Goal: Find specific page/section: Find specific page/section

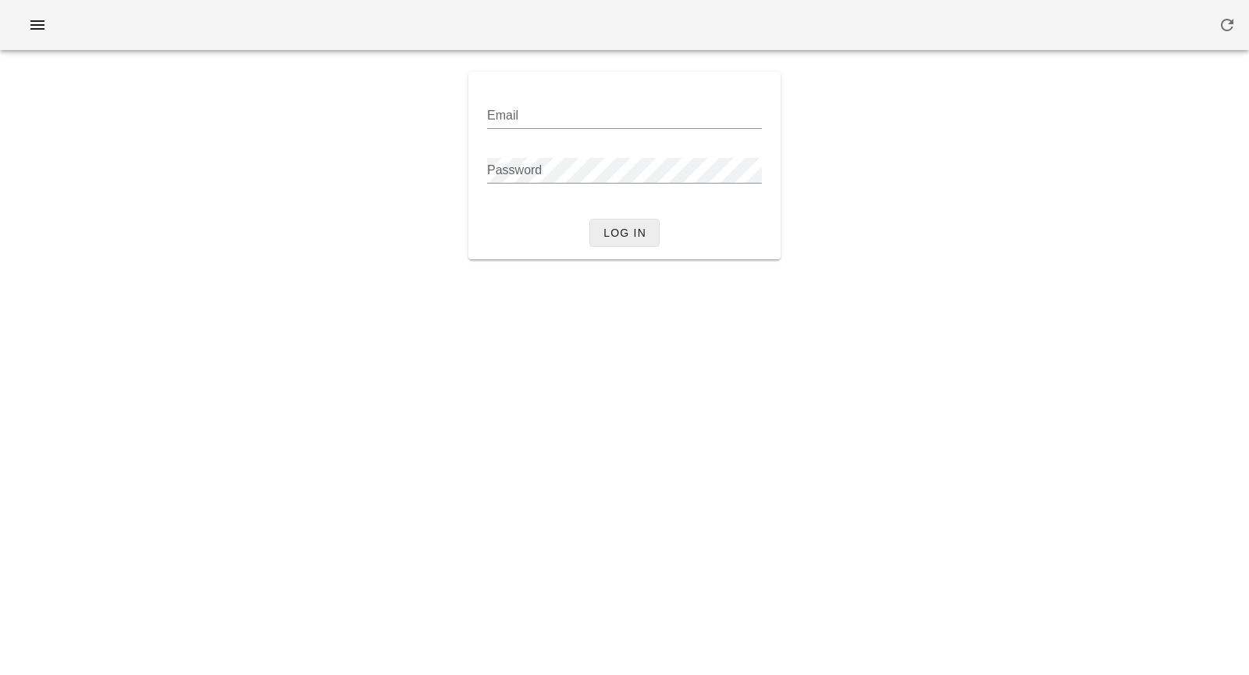
type input "[PERSON_NAME][EMAIL_ADDRESS][DOMAIN_NAME]"
click at [607, 228] on span "Log in" at bounding box center [625, 232] width 44 height 12
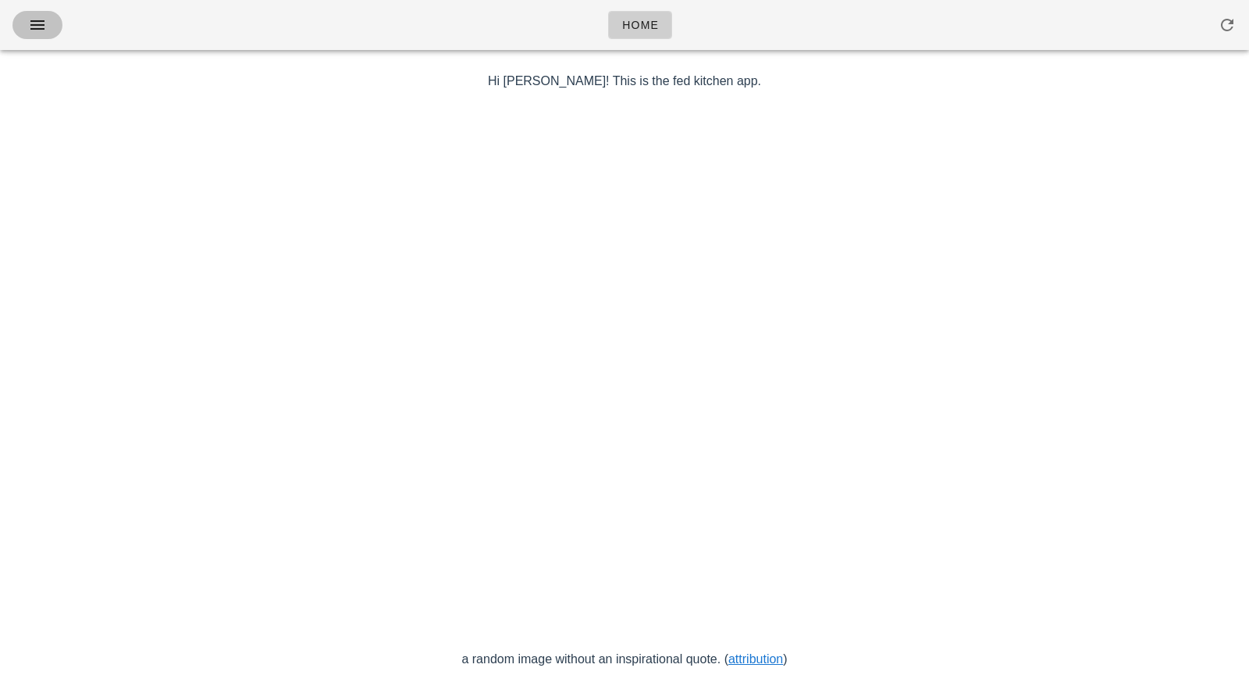
click at [42, 20] on icon "button" at bounding box center [37, 25] width 19 height 19
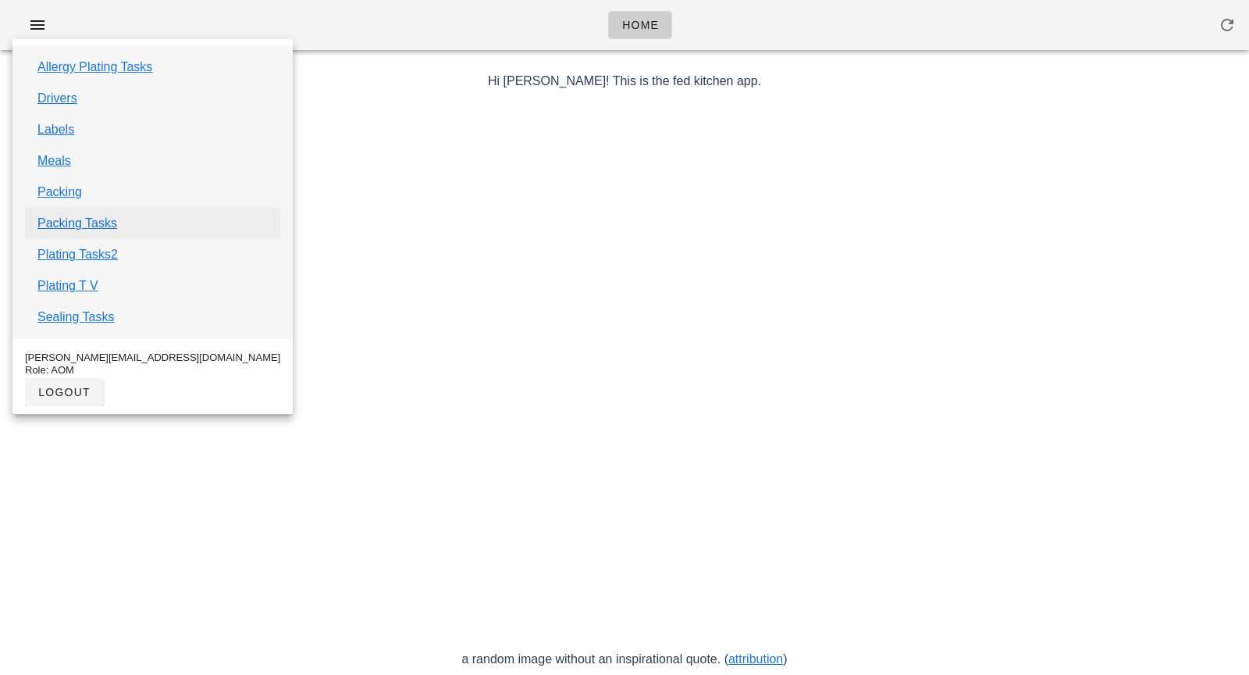
click at [70, 220] on link "Packing Tasks" at bounding box center [77, 223] width 80 height 19
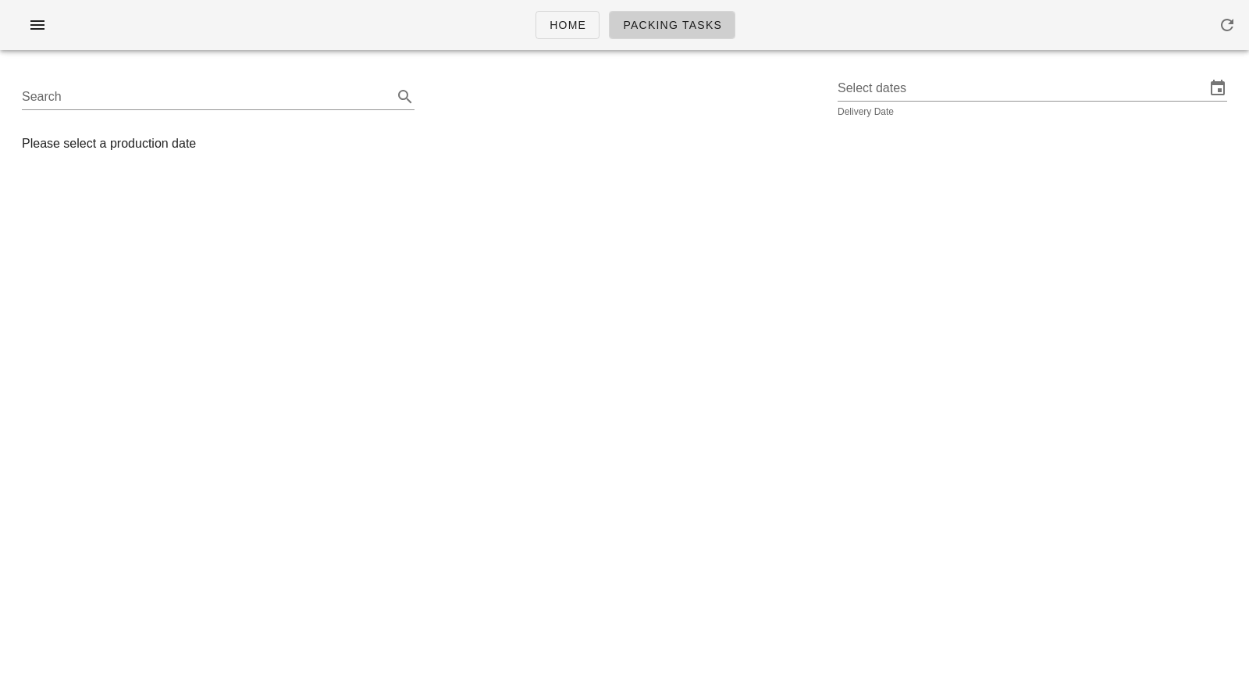
click at [847, 91] on div "Search Select dates Delivery Date" at bounding box center [624, 97] width 1230 height 50
click at [868, 94] on input "text" at bounding box center [1022, 88] width 368 height 25
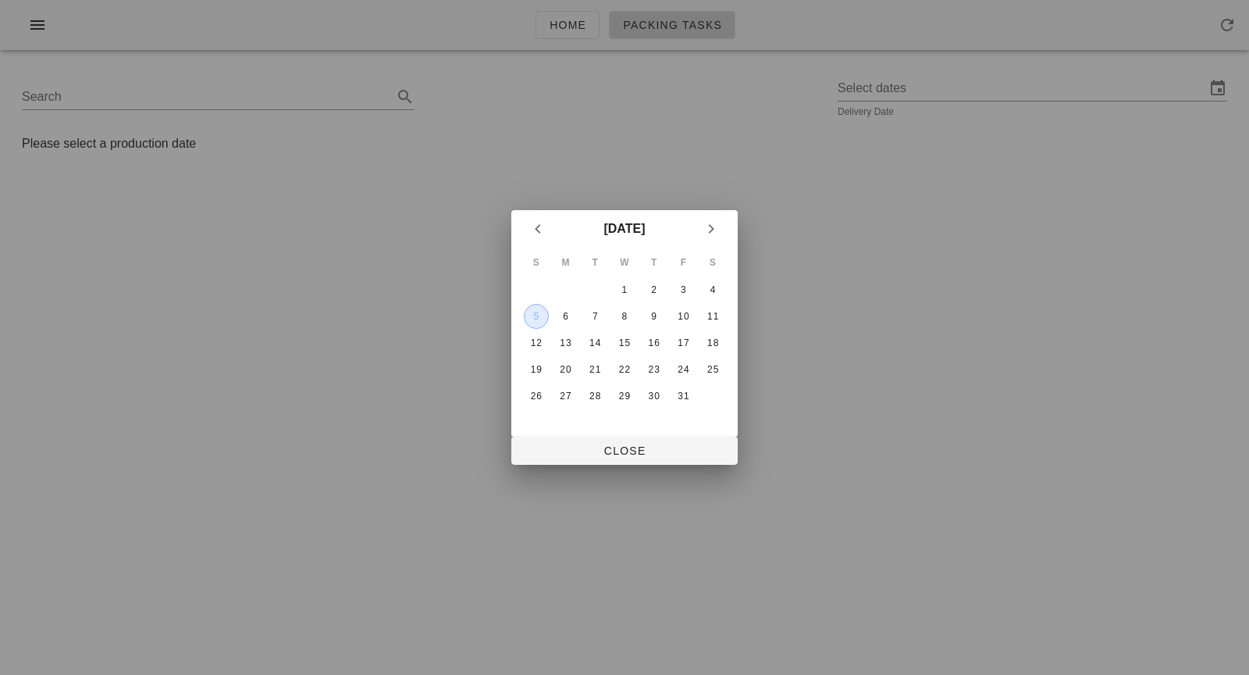
click at [536, 319] on div "5" at bounding box center [536, 316] width 23 height 11
click at [632, 461] on button "Close" at bounding box center [624, 450] width 226 height 28
type input "[DATE]"
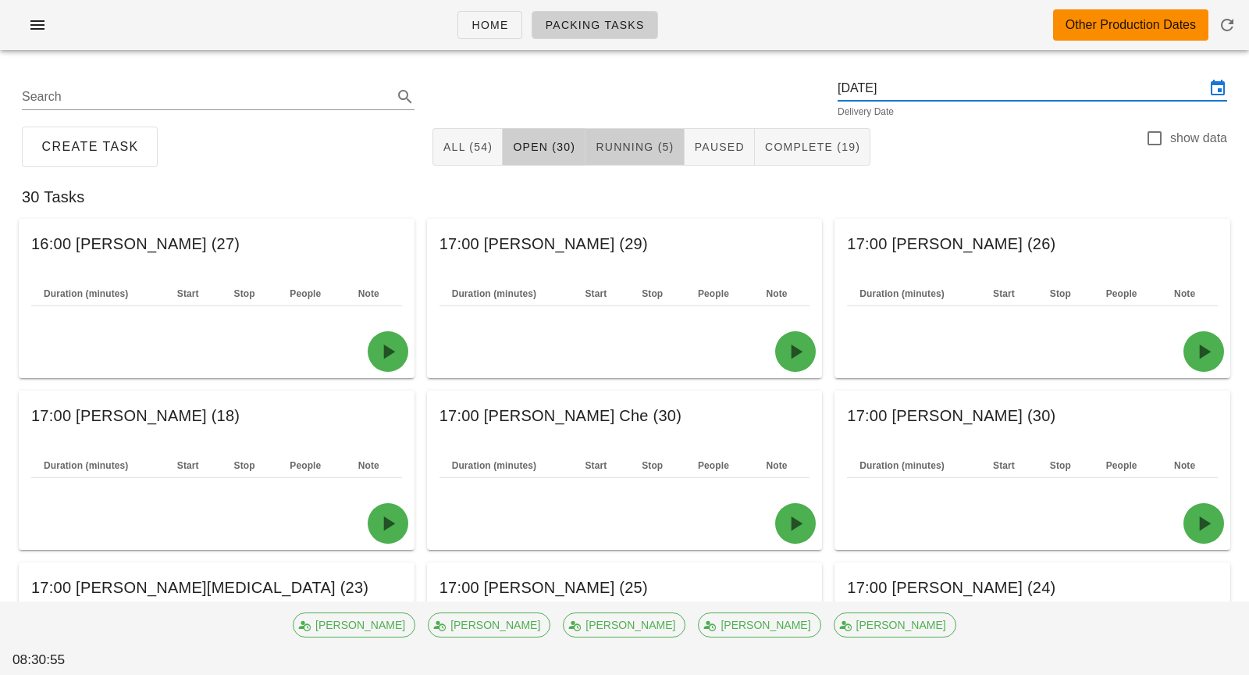
click at [650, 151] on span "Running (5)" at bounding box center [634, 147] width 79 height 12
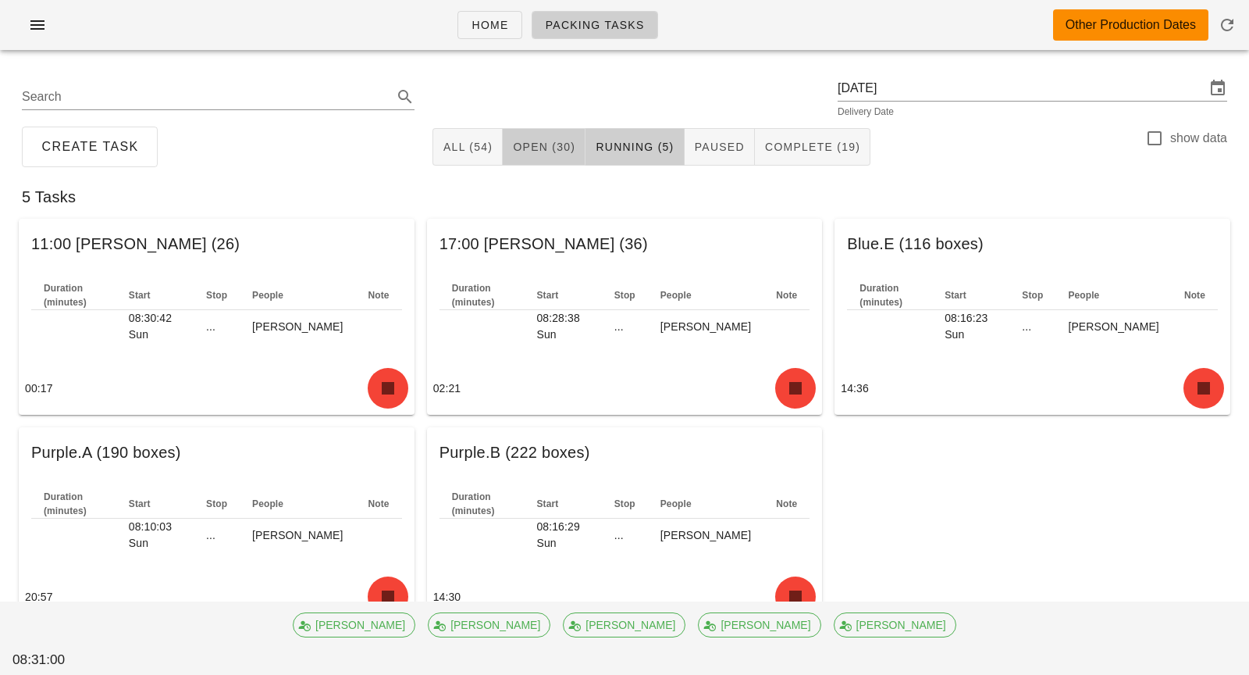
click at [555, 137] on button "Open (30)" at bounding box center [544, 146] width 83 height 37
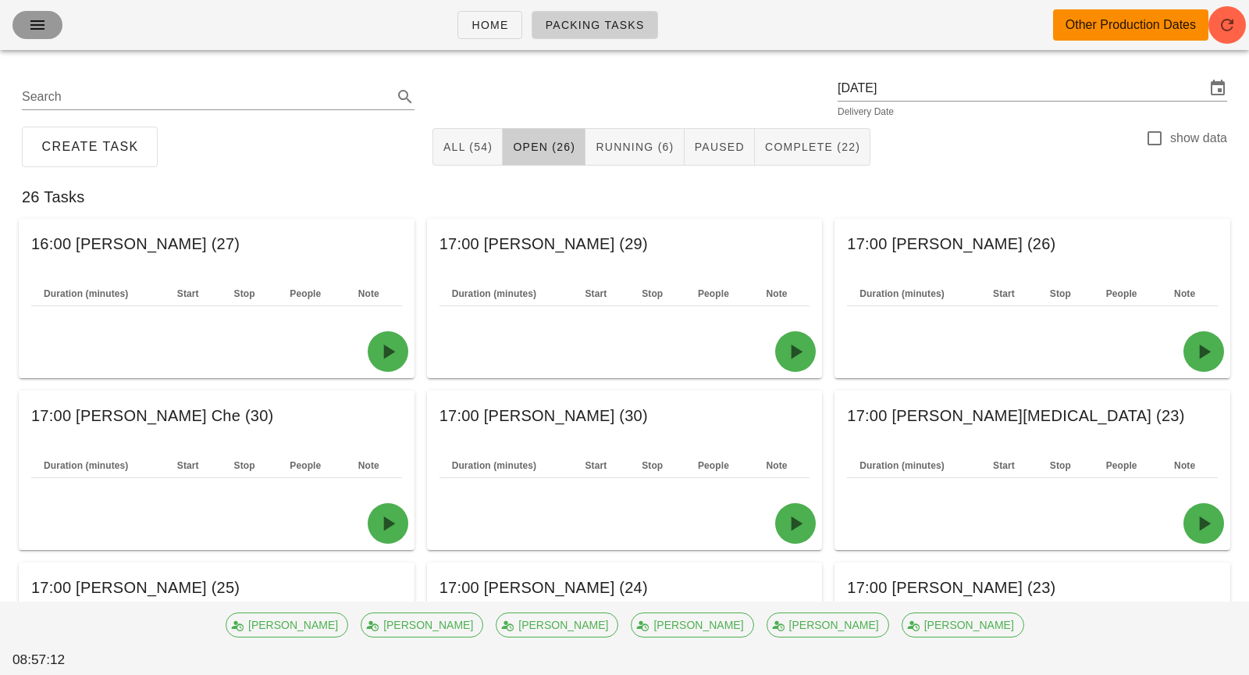
click at [47, 23] on span "button" at bounding box center [37, 25] width 25 height 19
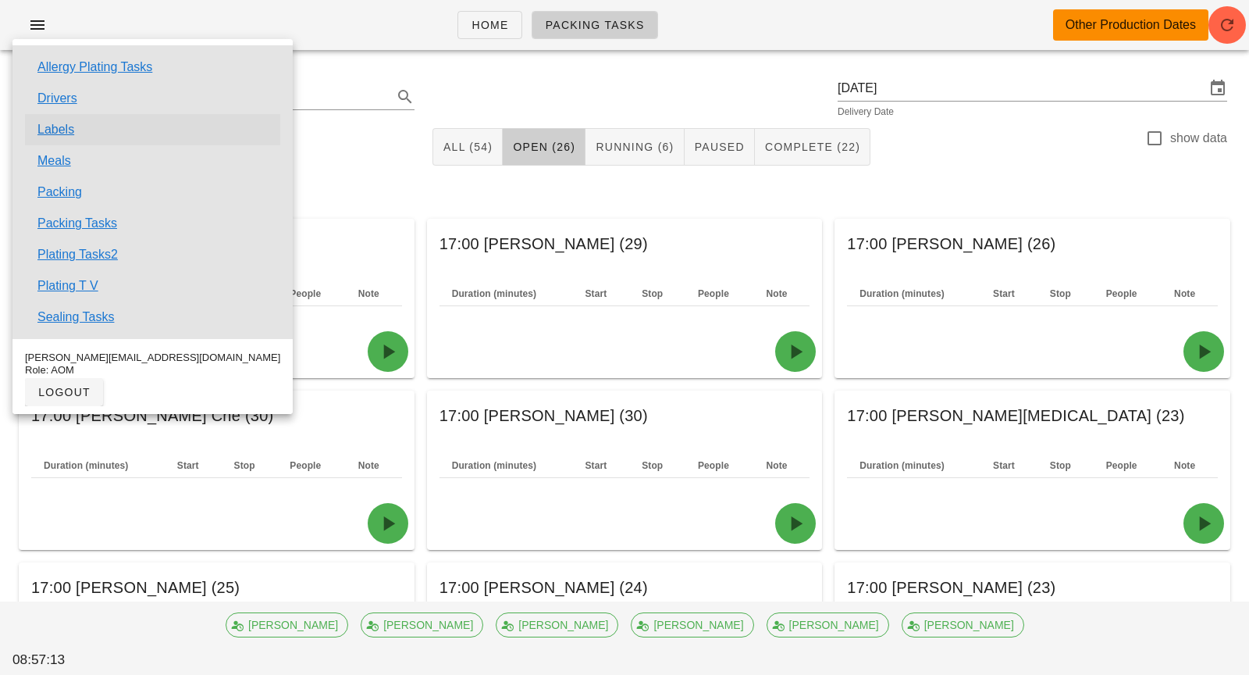
click at [57, 131] on link "Labels" at bounding box center [55, 129] width 37 height 19
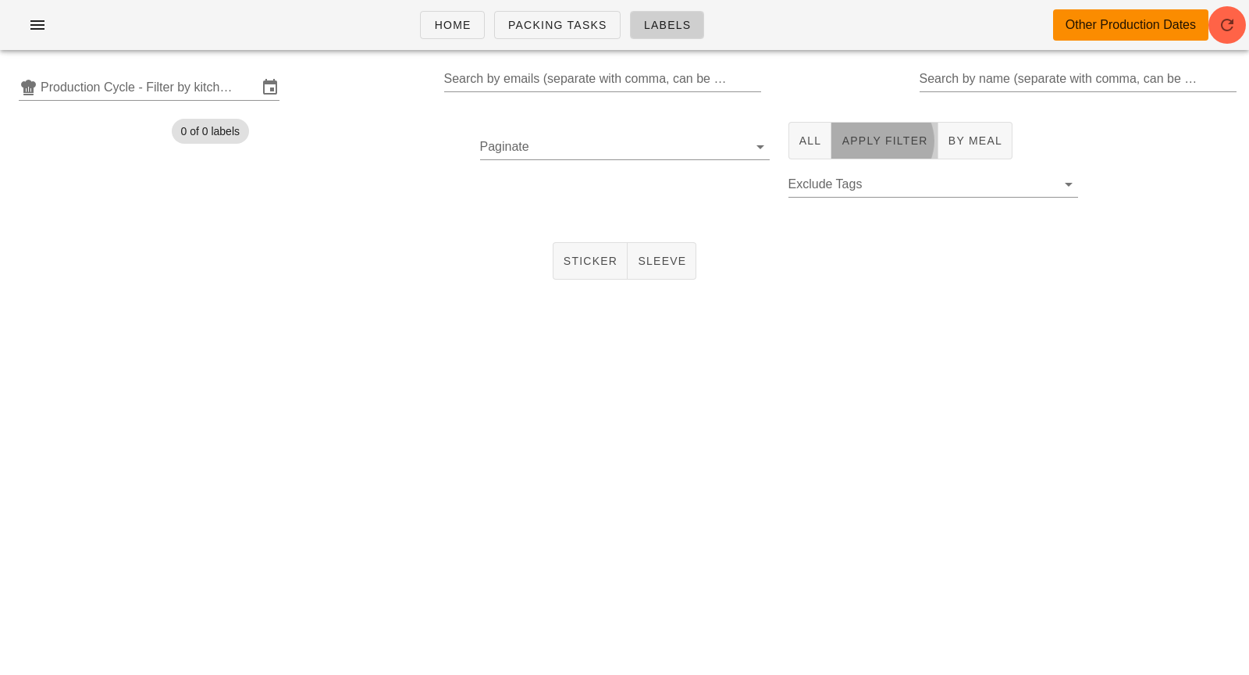
click at [846, 147] on span "Apply Filter" at bounding box center [884, 140] width 87 height 12
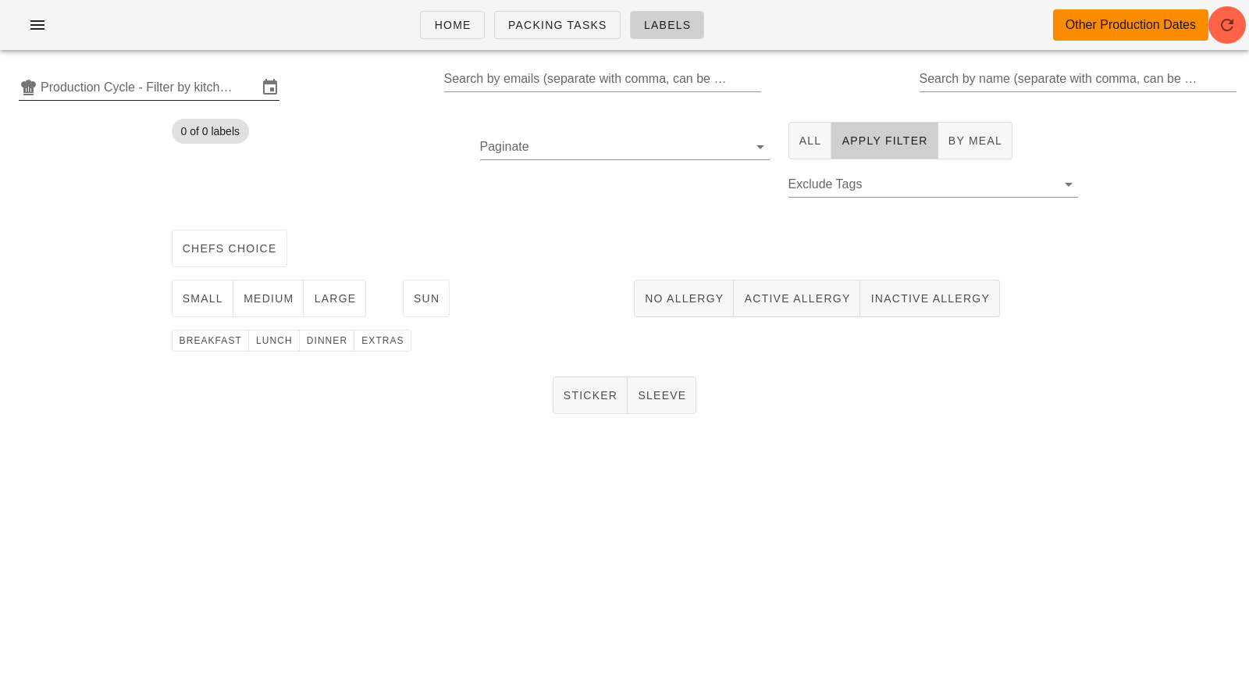
click at [59, 84] on input "Production Cycle - Filter by kitchen production schedules" at bounding box center [149, 87] width 217 height 25
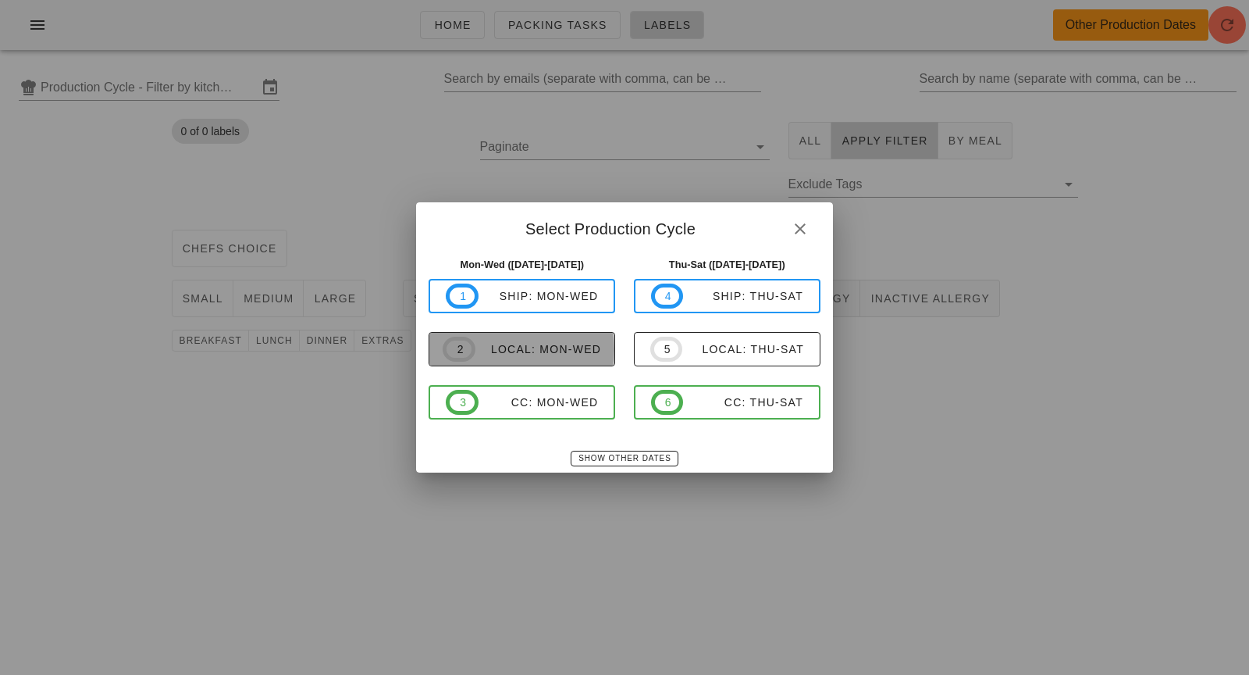
click at [471, 356] on span "2" at bounding box center [459, 348] width 33 height 25
type input "local: Mon-Wed ([DATE]-[DATE])"
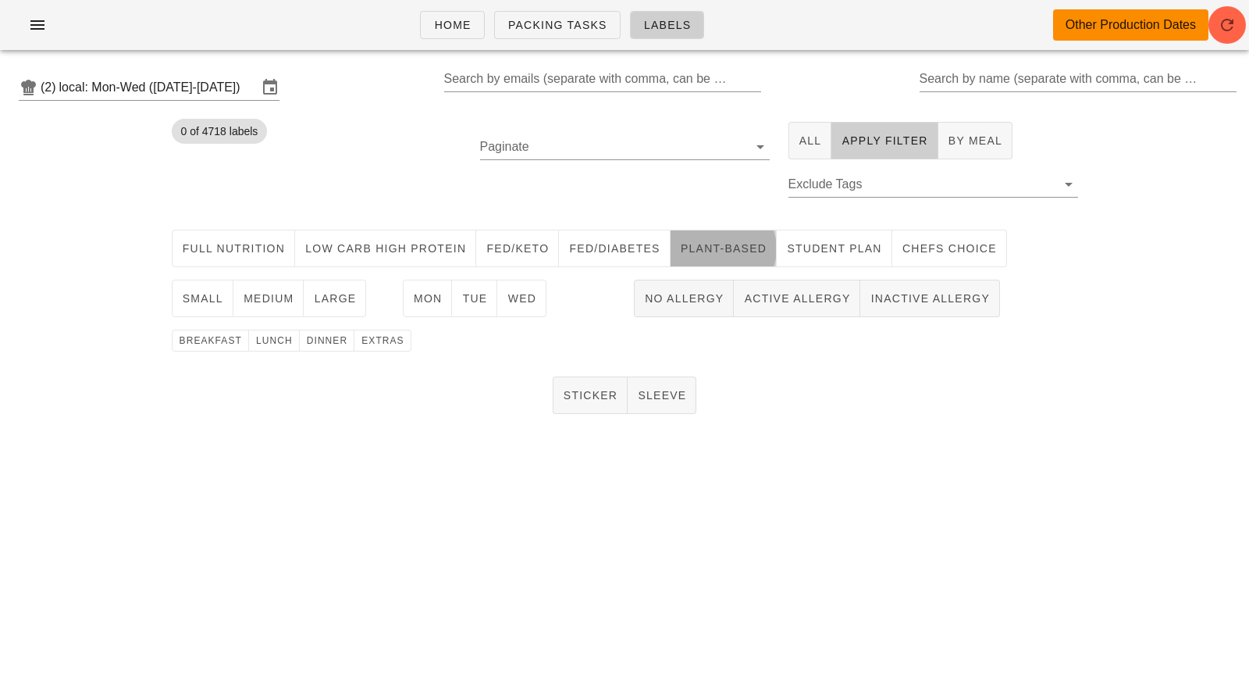
click at [682, 246] on span "Plant-Based" at bounding box center [723, 248] width 87 height 12
click at [337, 308] on button "large" at bounding box center [335, 297] width 62 height 37
click at [529, 296] on span "Wed" at bounding box center [522, 298] width 30 height 12
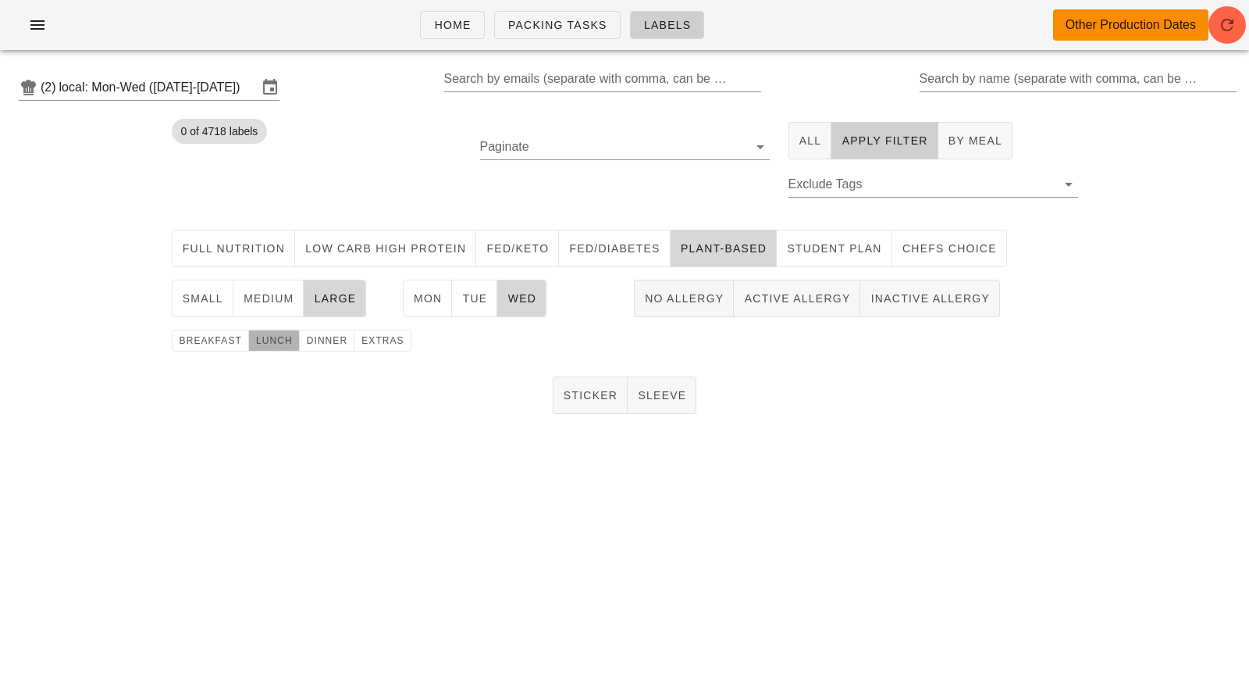
click at [283, 330] on button "lunch" at bounding box center [274, 340] width 51 height 22
click at [586, 389] on span "Sticker" at bounding box center [590, 395] width 55 height 12
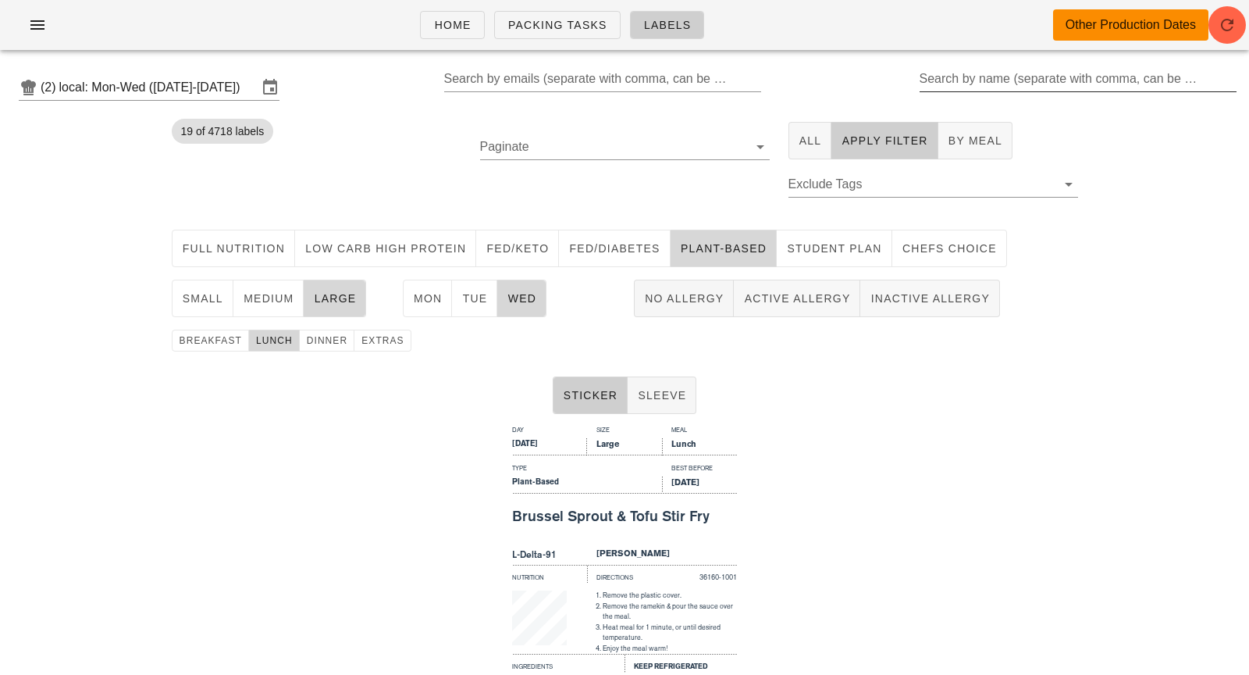
click at [977, 86] on input "Search by name (separate with comma, can be partial)" at bounding box center [1077, 78] width 315 height 25
type input "sharp"
click at [314, 298] on span "large" at bounding box center [334, 298] width 43 height 12
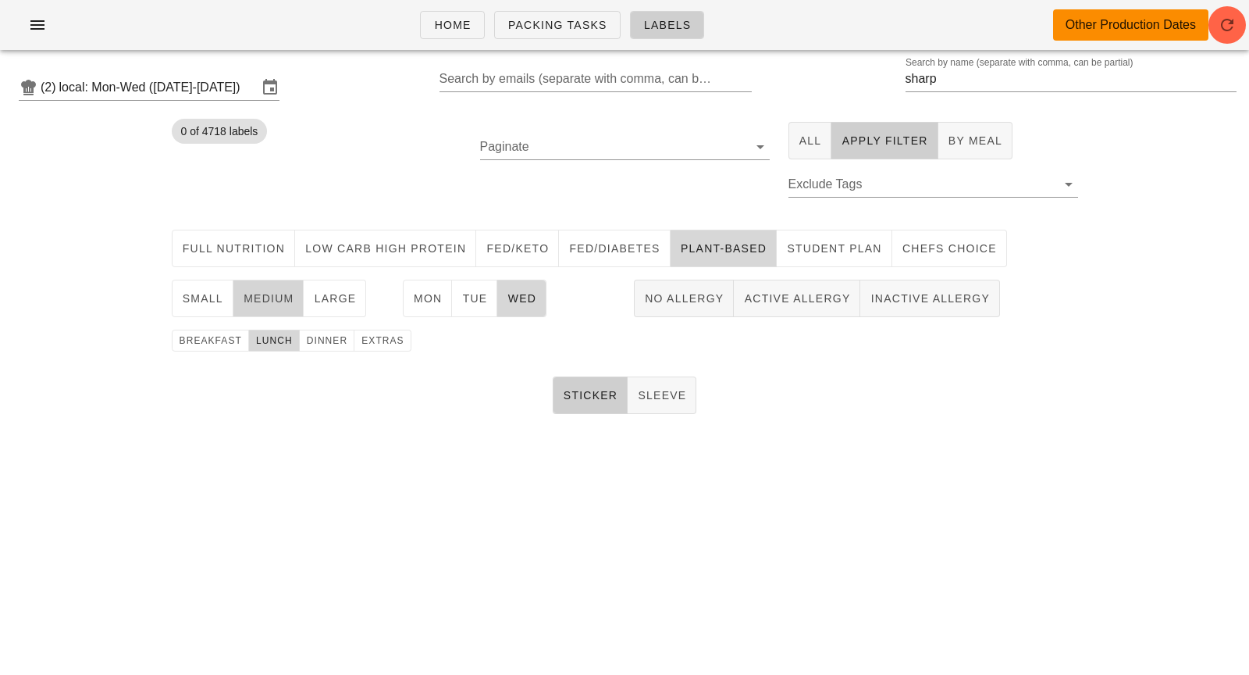
click at [272, 302] on span "medium" at bounding box center [269, 298] width 52 height 12
click at [974, 77] on input "sharp" at bounding box center [1061, 78] width 310 height 25
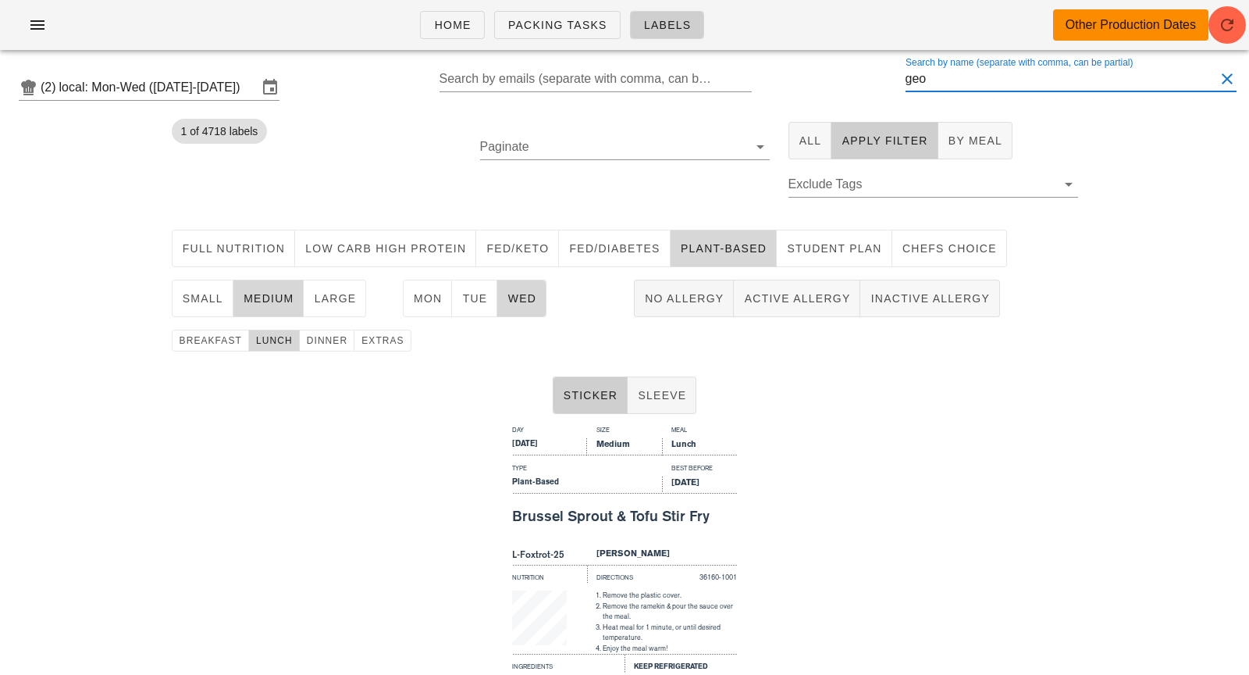
type input "geo"
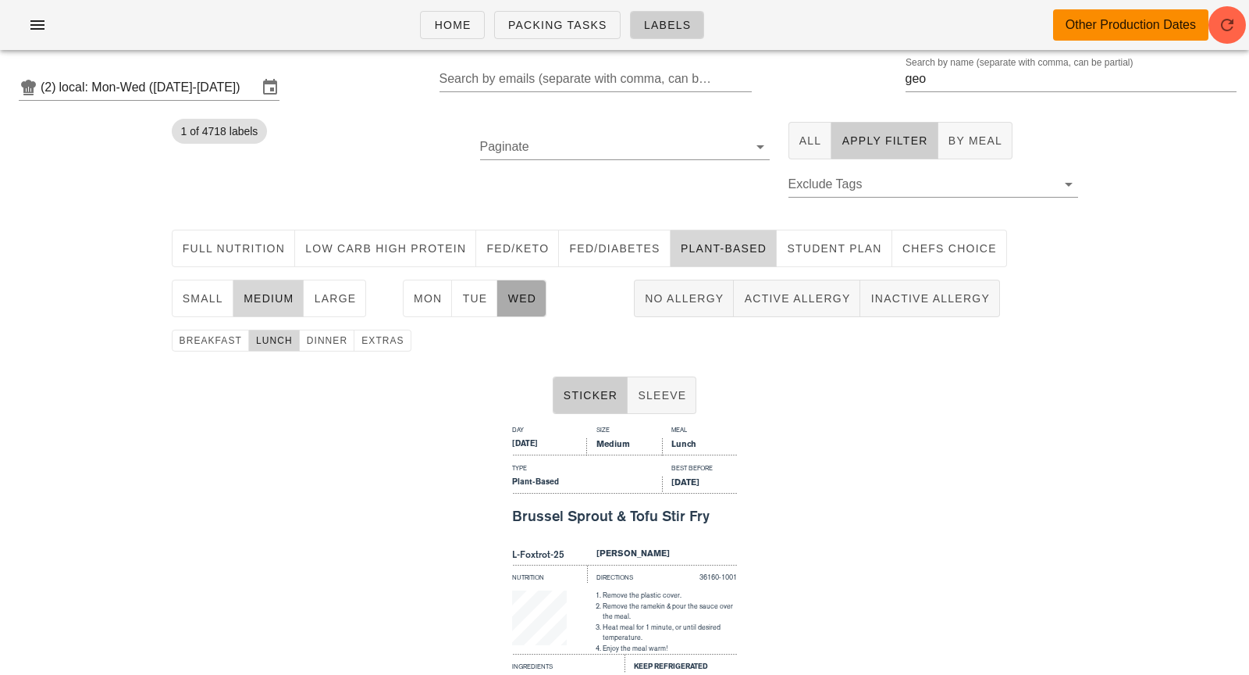
click at [521, 308] on button "Wed" at bounding box center [521, 297] width 49 height 37
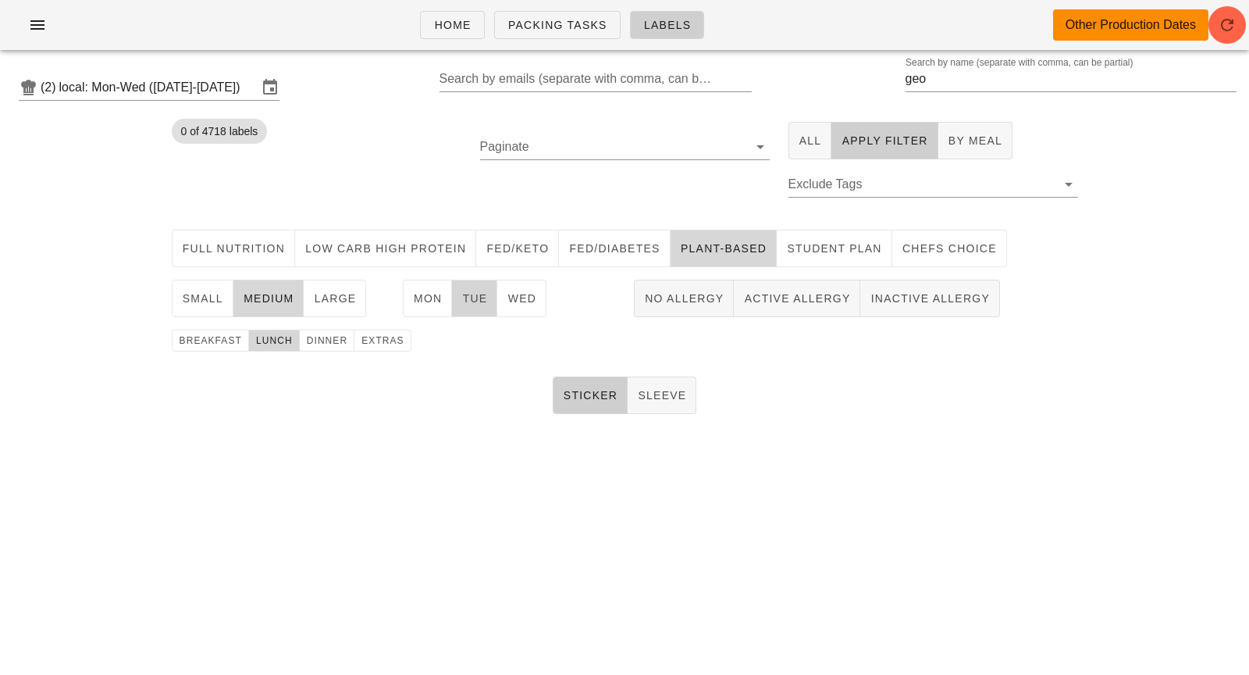
click at [486, 297] on span "Tue" at bounding box center [474, 298] width 26 height 12
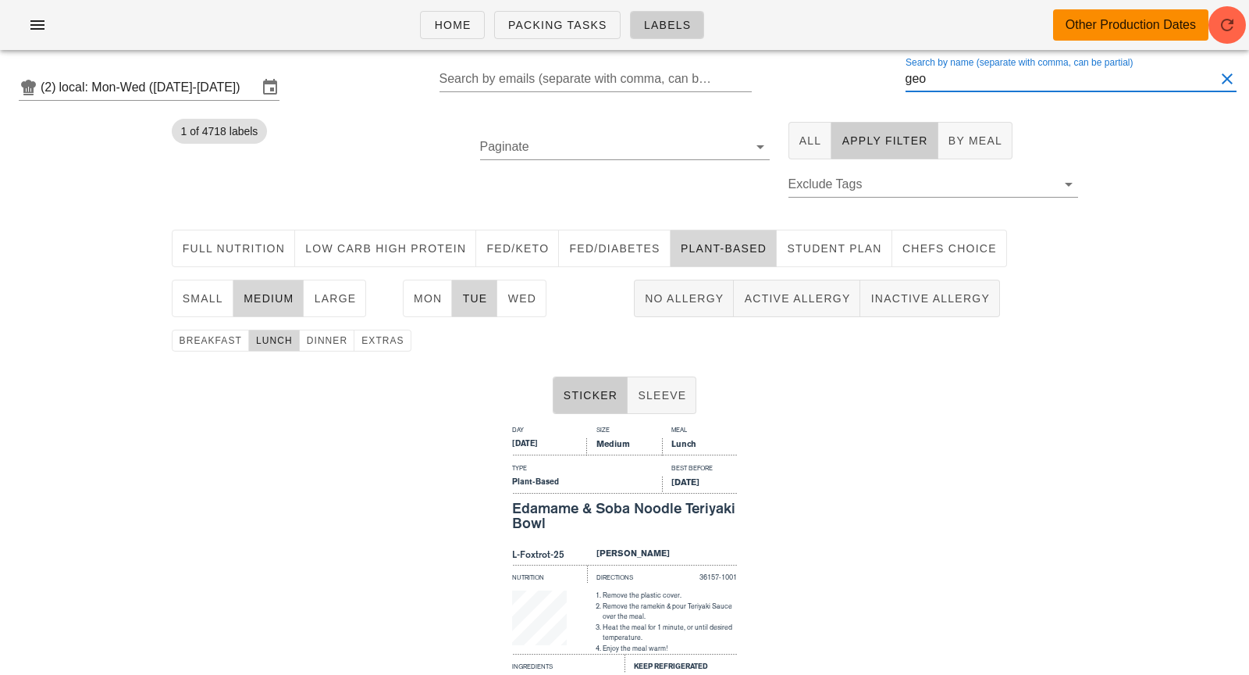
click at [966, 84] on input "geo" at bounding box center [1061, 78] width 310 height 25
click at [828, 296] on span "Active Allergy" at bounding box center [796, 298] width 107 height 12
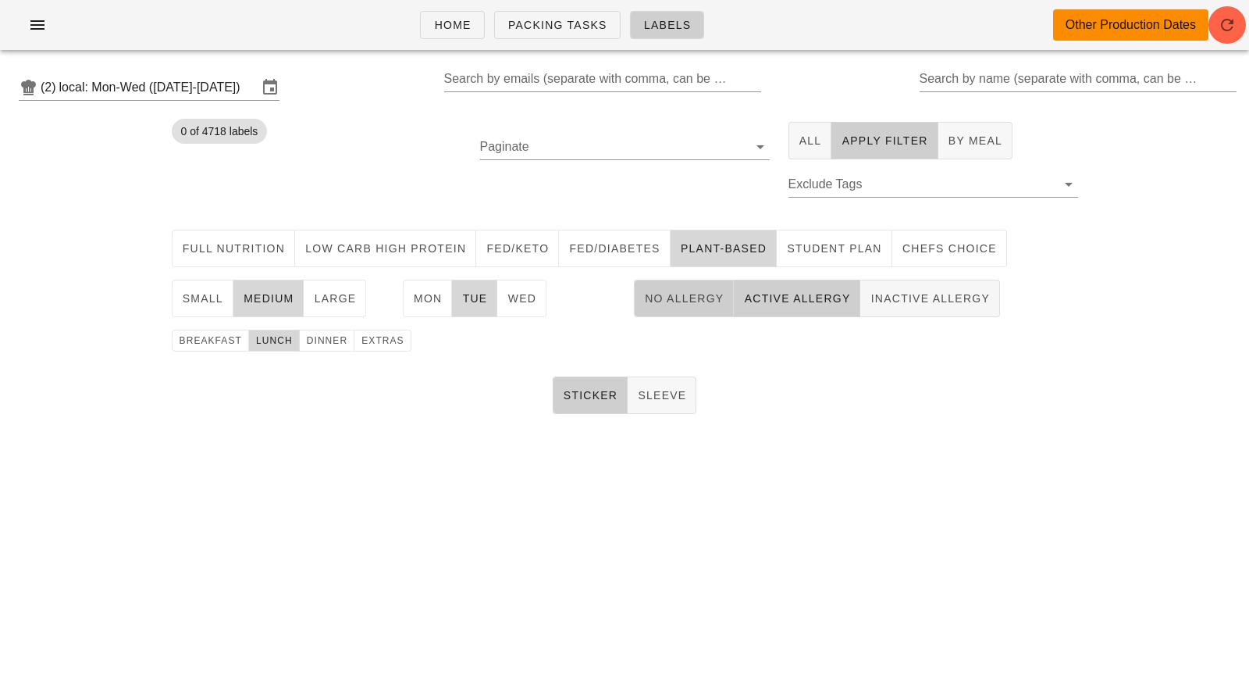
click at [704, 292] on span "No Allergy" at bounding box center [684, 298] width 80 height 12
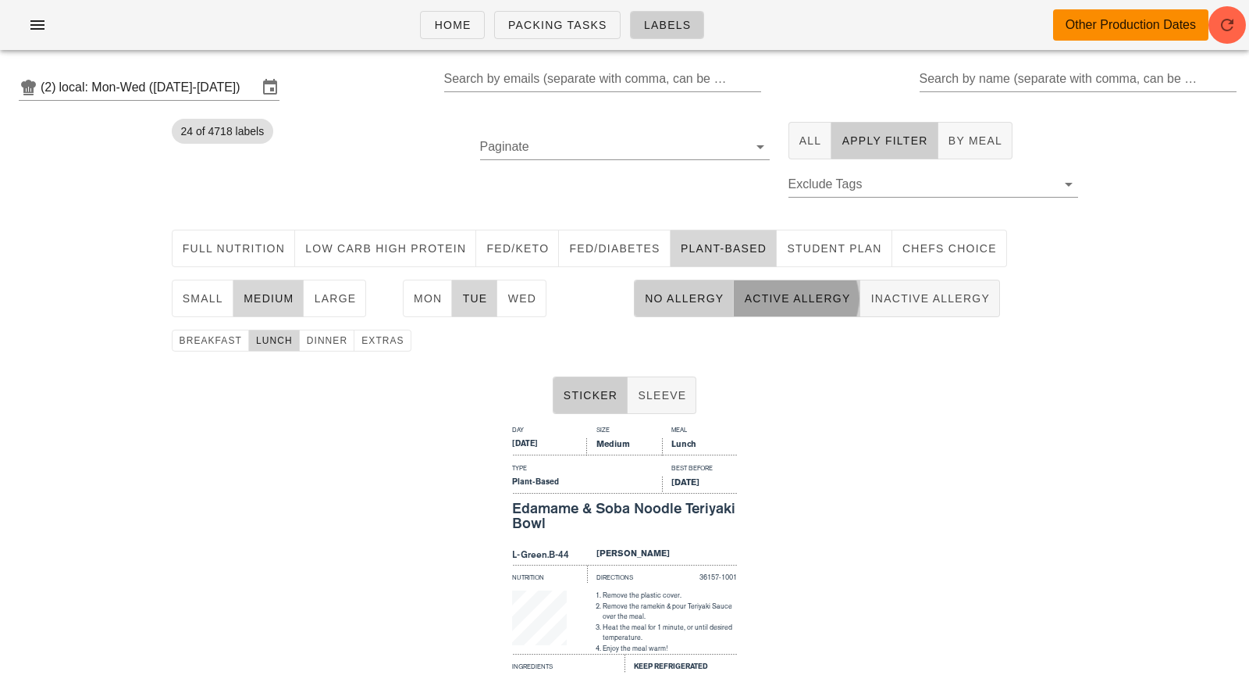
click at [778, 311] on button "Active Allergy" at bounding box center [797, 297] width 126 height 37
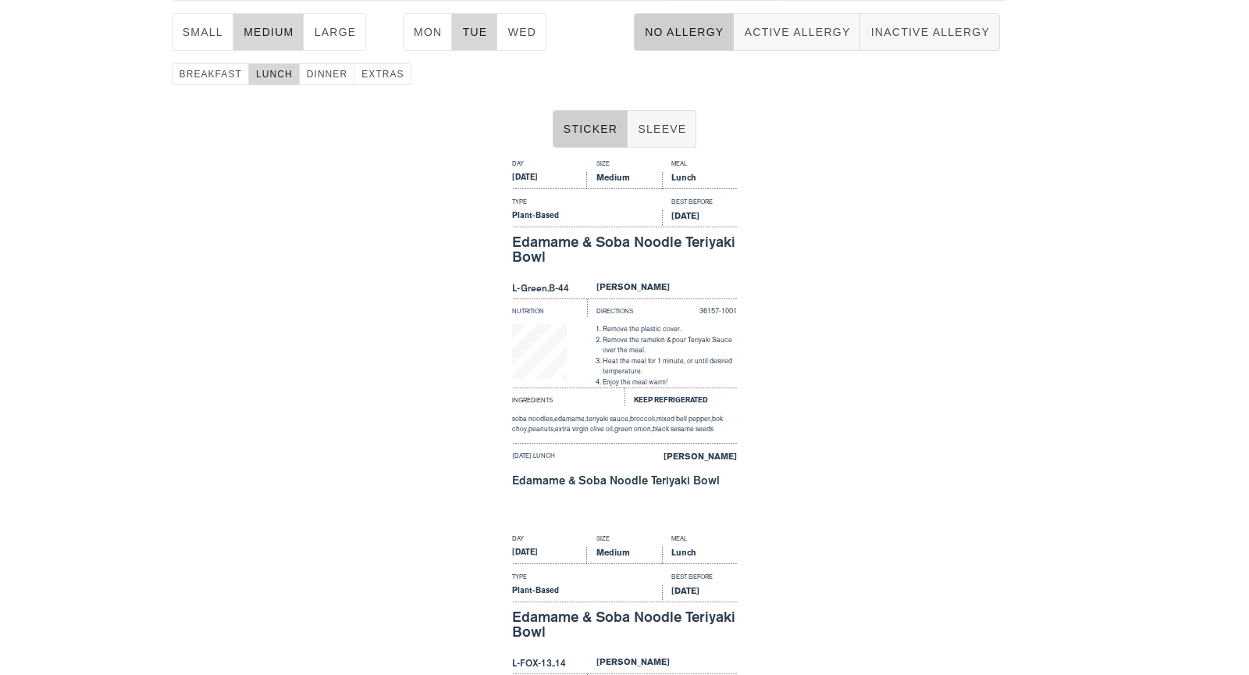
scroll to position [267, 0]
click at [695, 41] on button "No Allergy" at bounding box center [684, 30] width 100 height 37
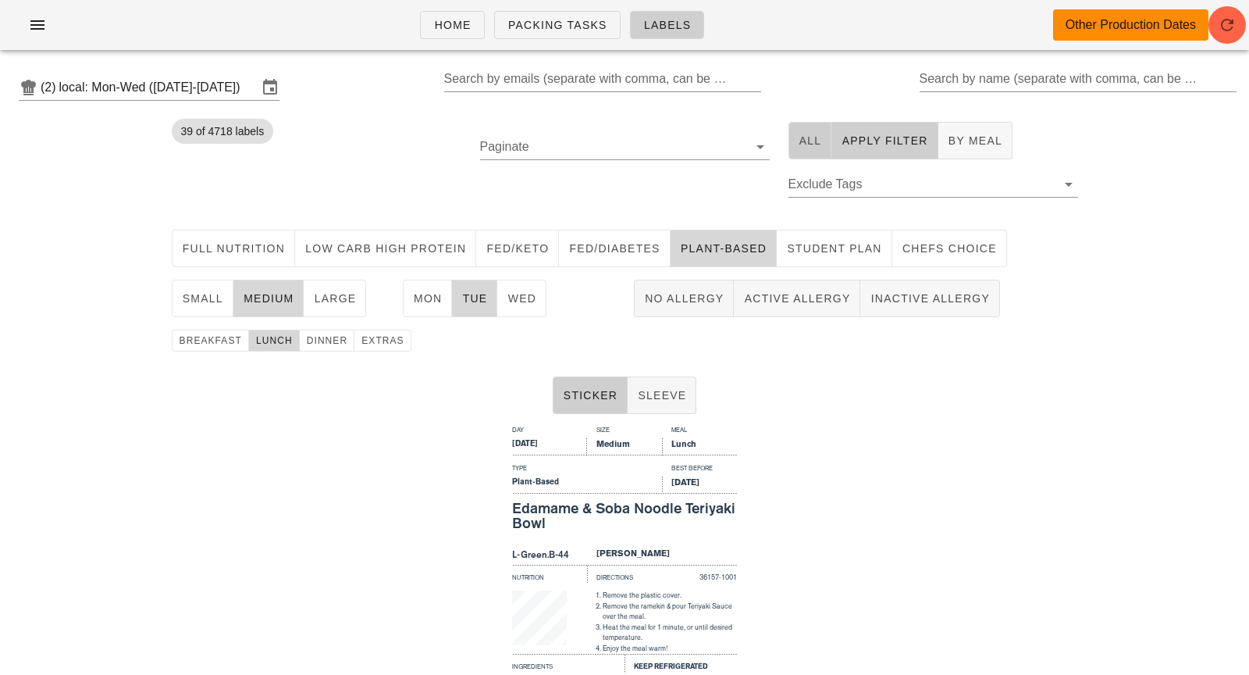
click at [818, 157] on button "All" at bounding box center [810, 140] width 44 height 37
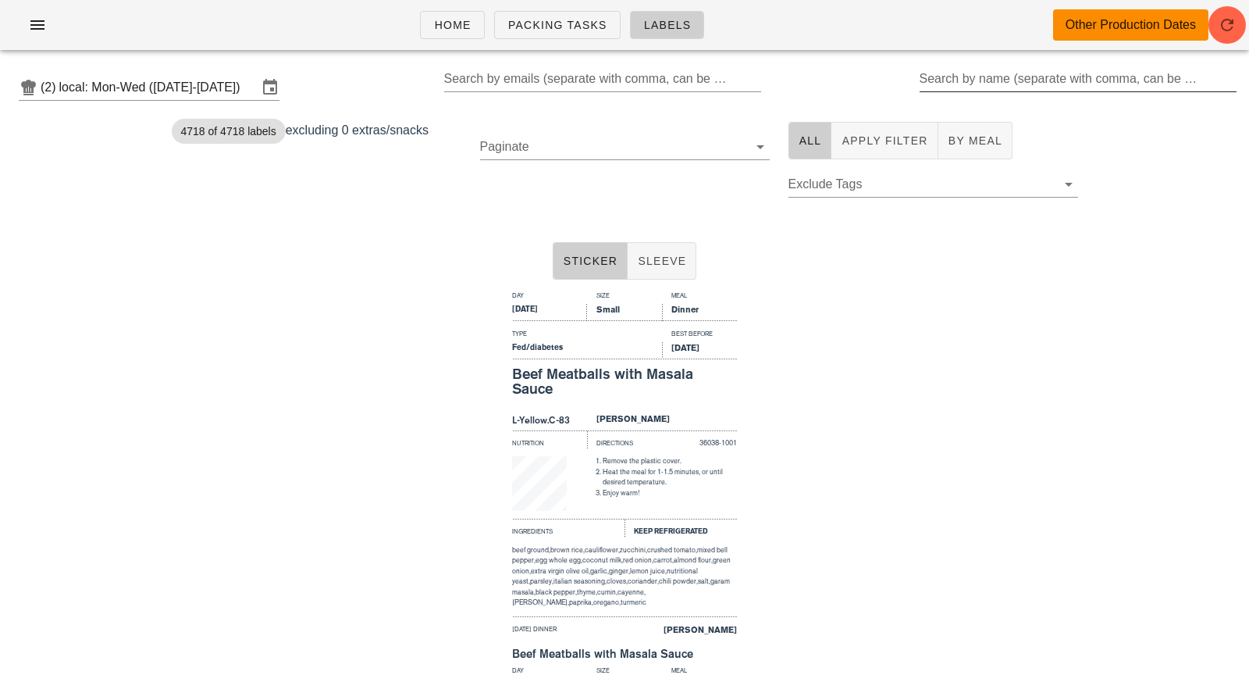
click at [1002, 70] on input "Search by name (separate with comma, can be partial)" at bounding box center [1077, 78] width 315 height 25
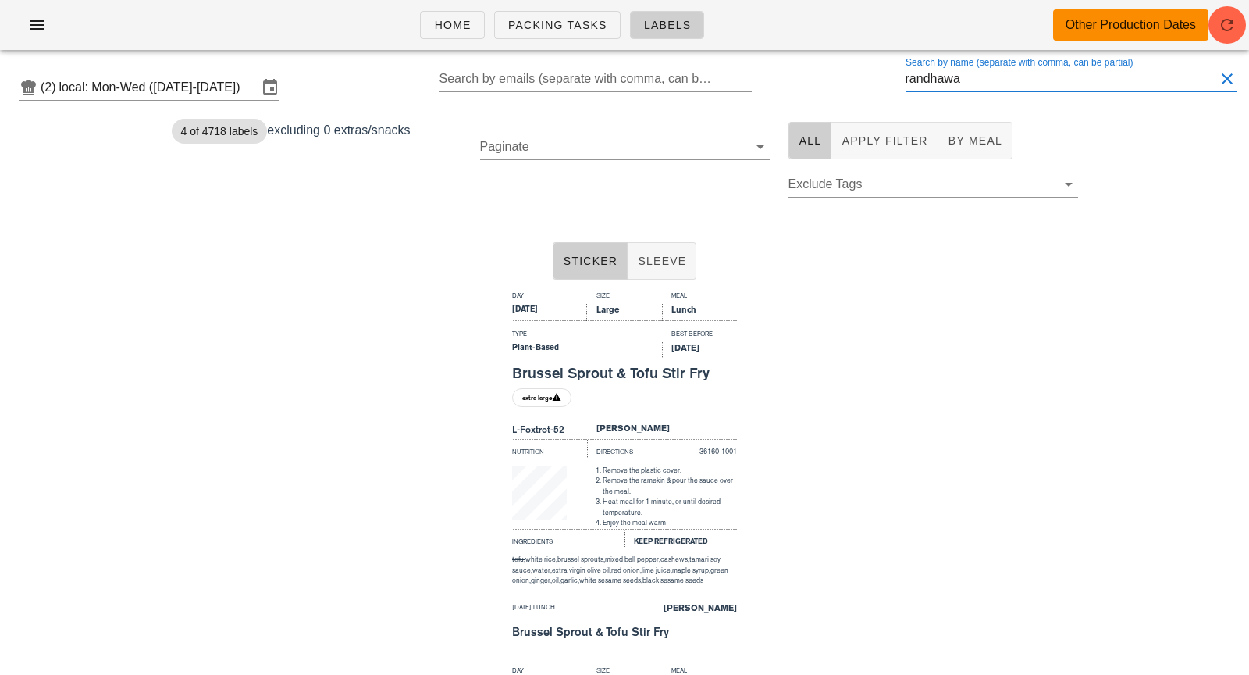
type input "randhawa"
click at [536, 36] on link "Packing Tasks" at bounding box center [557, 25] width 126 height 28
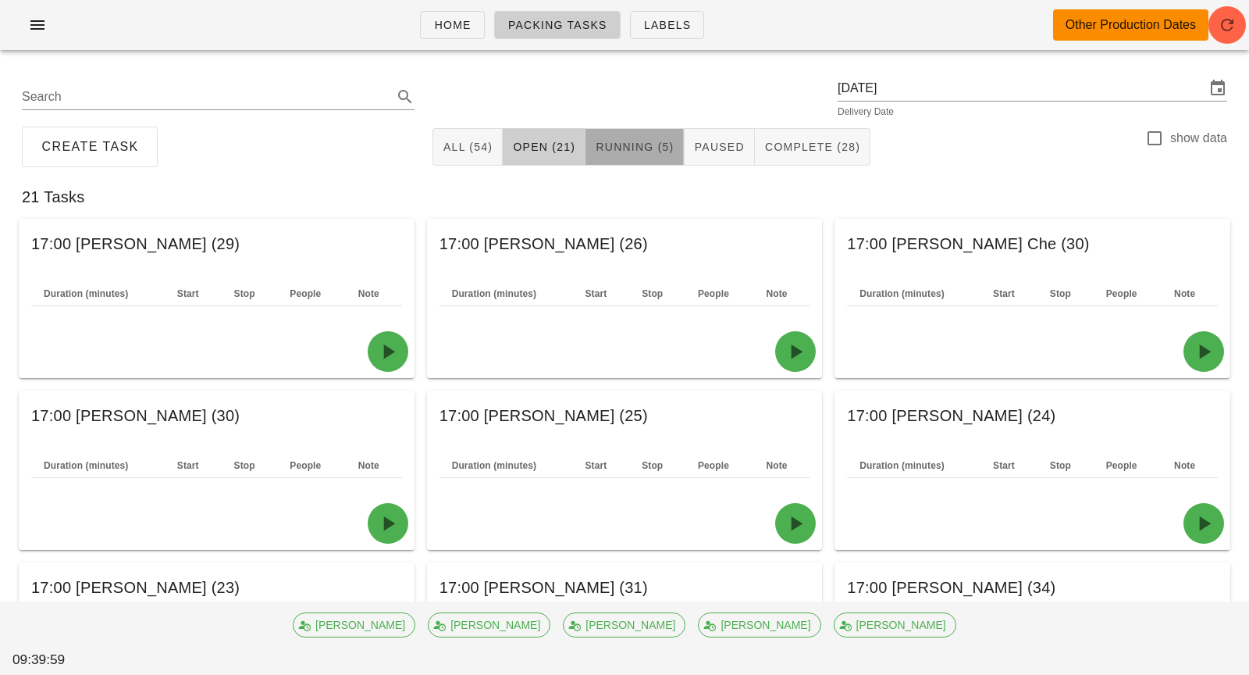
click at [652, 155] on button "Running (5)" at bounding box center [635, 146] width 98 height 37
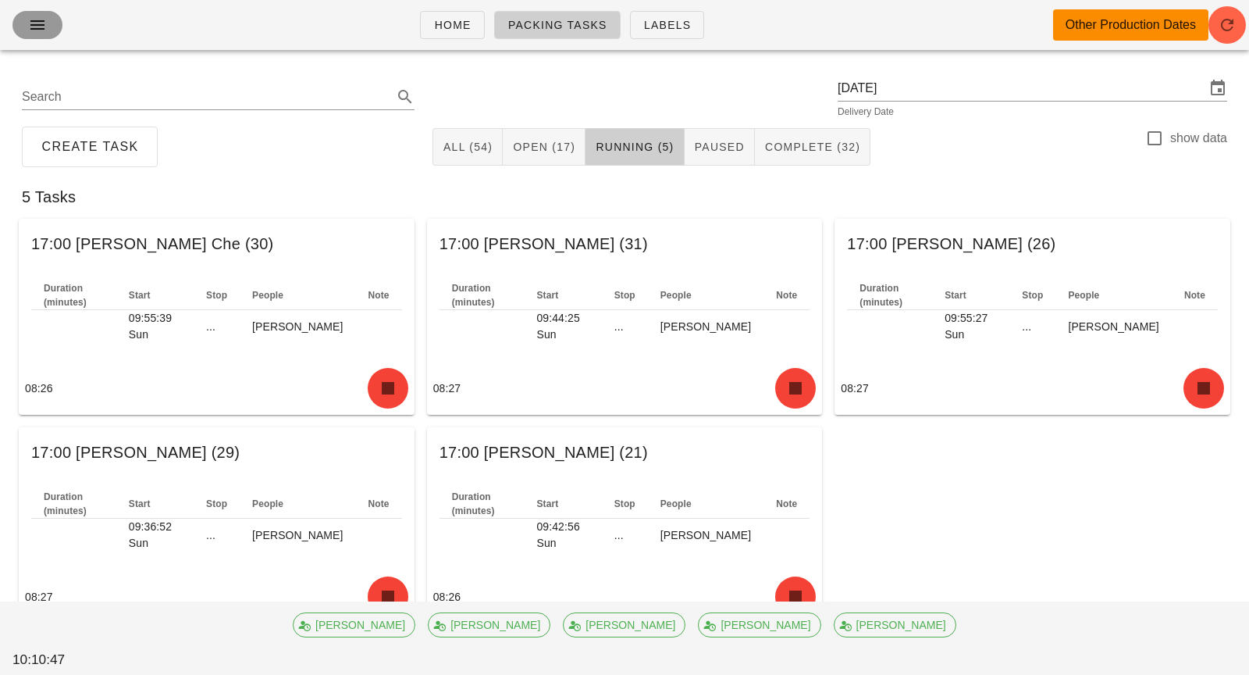
click at [51, 25] on button "button" at bounding box center [37, 25] width 50 height 28
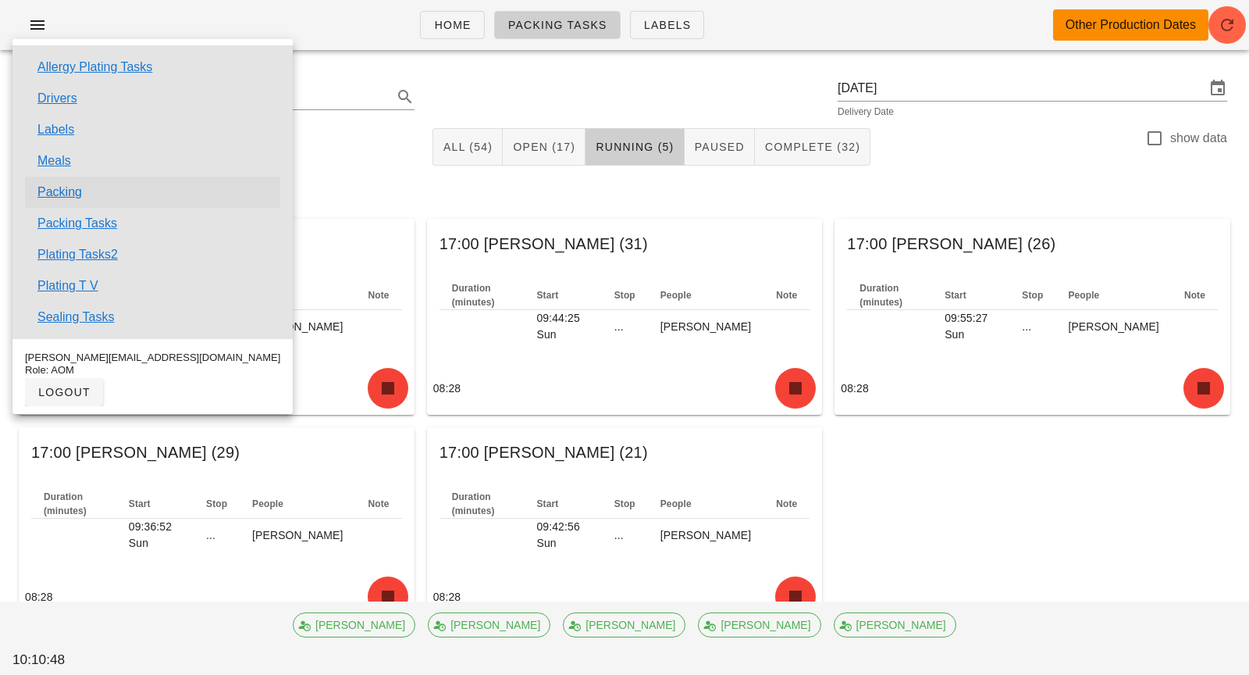
click at [71, 196] on link "Packing" at bounding box center [59, 192] width 44 height 19
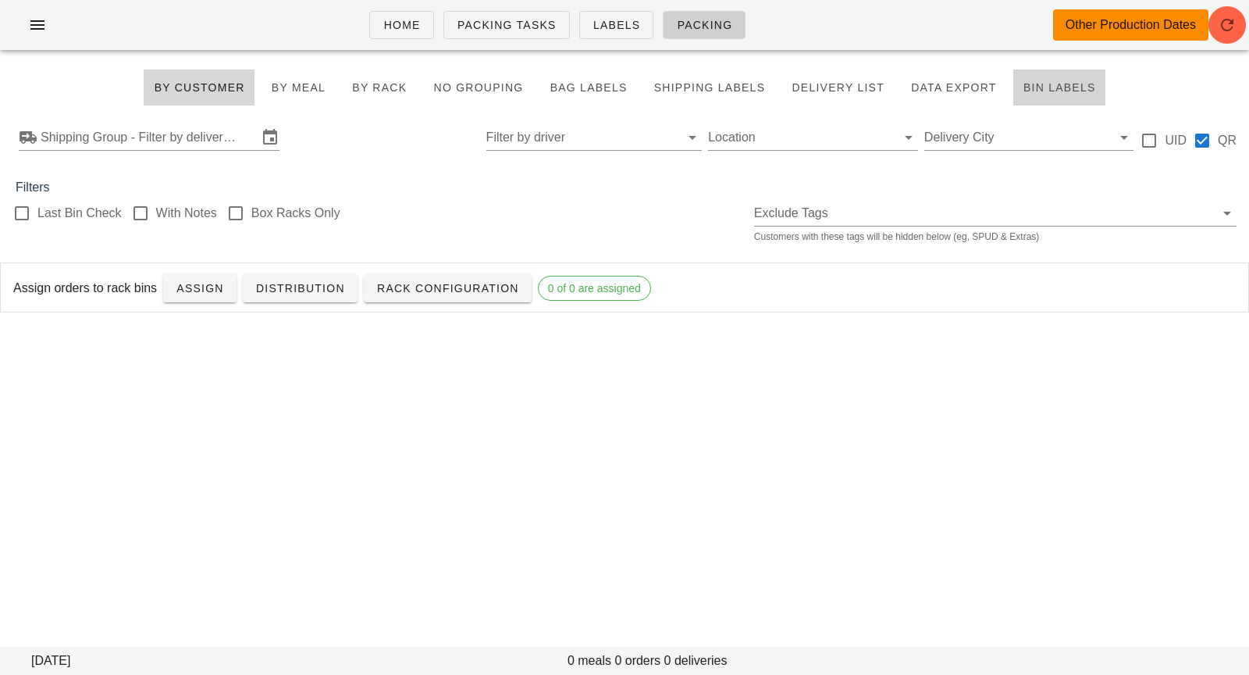
click at [1023, 90] on span "Bin Labels" at bounding box center [1059, 87] width 73 height 12
click at [1066, 93] on span "Bin Labels" at bounding box center [1059, 87] width 73 height 12
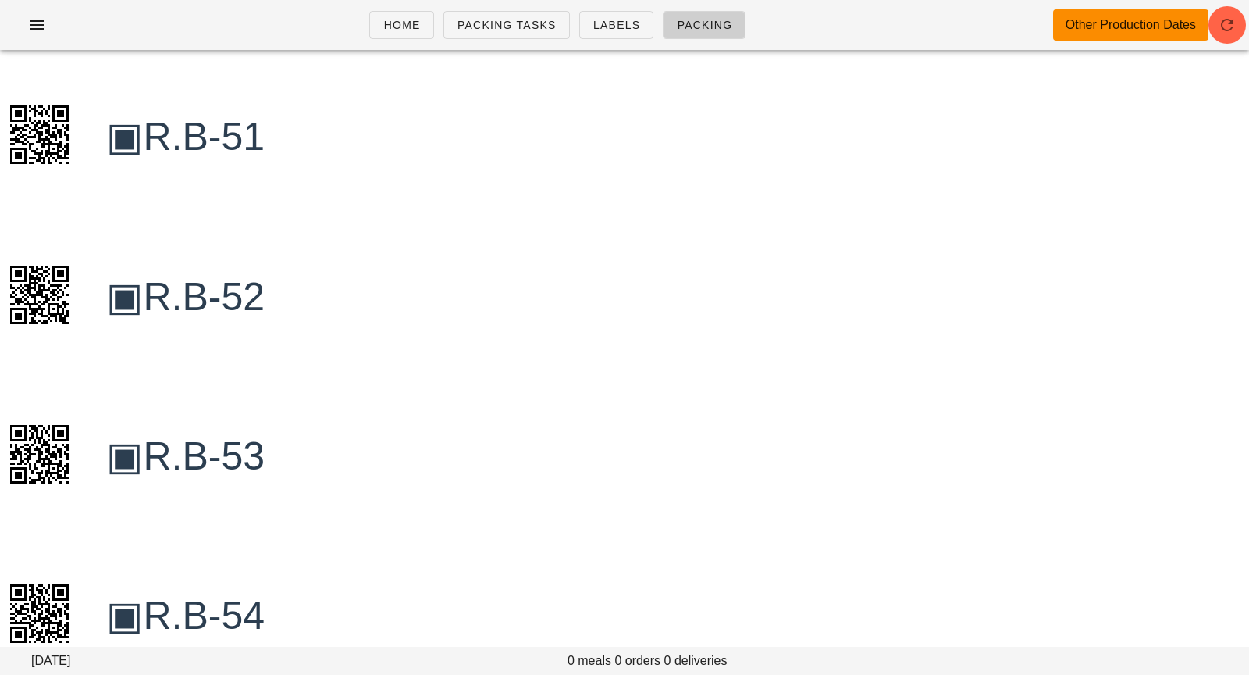
scroll to position [100285, 0]
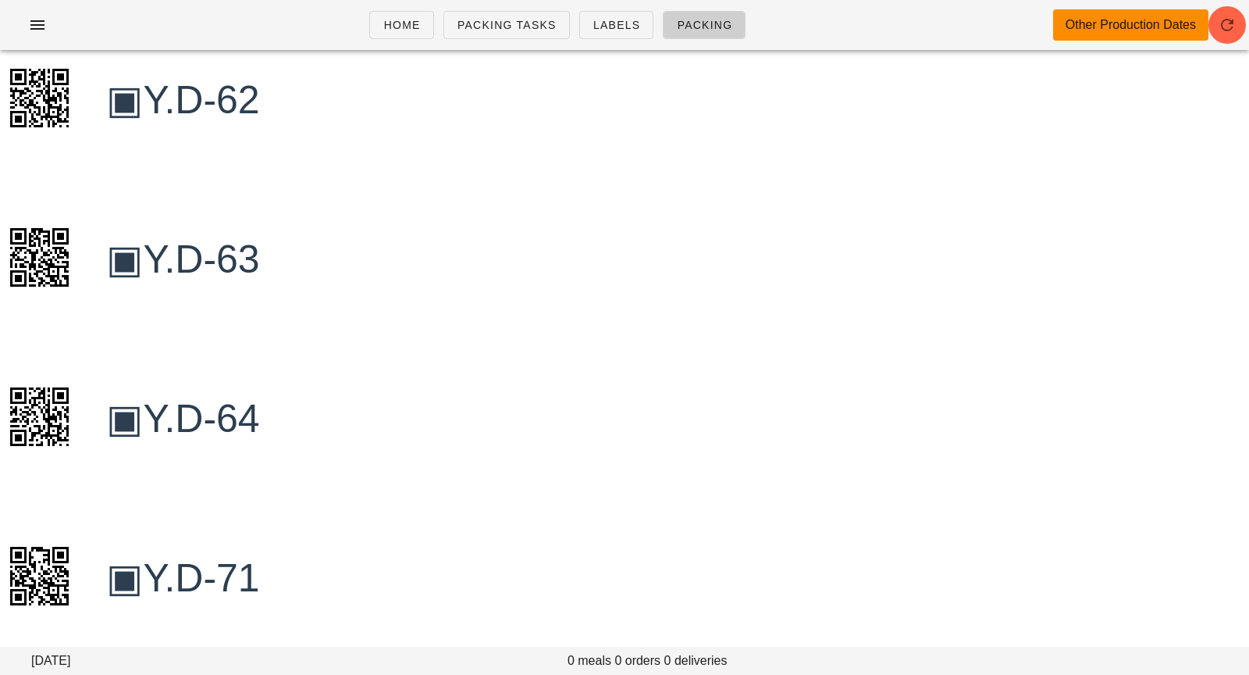
scroll to position [119431, 0]
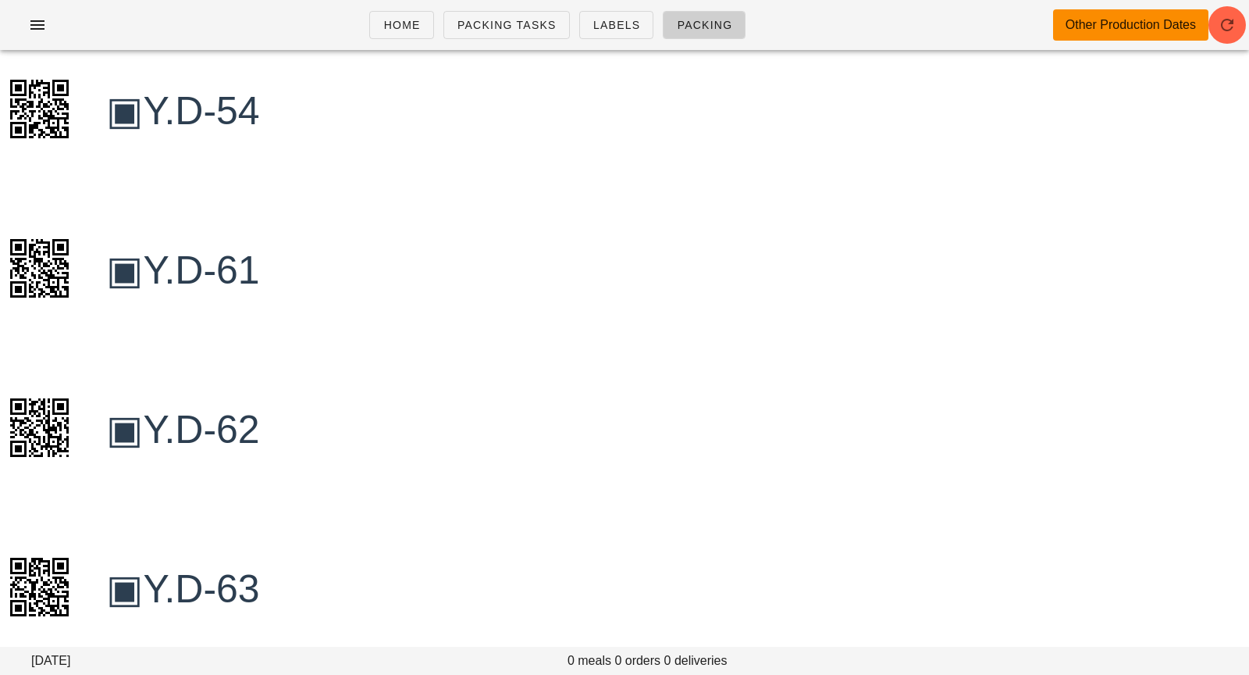
scroll to position [118712, 0]
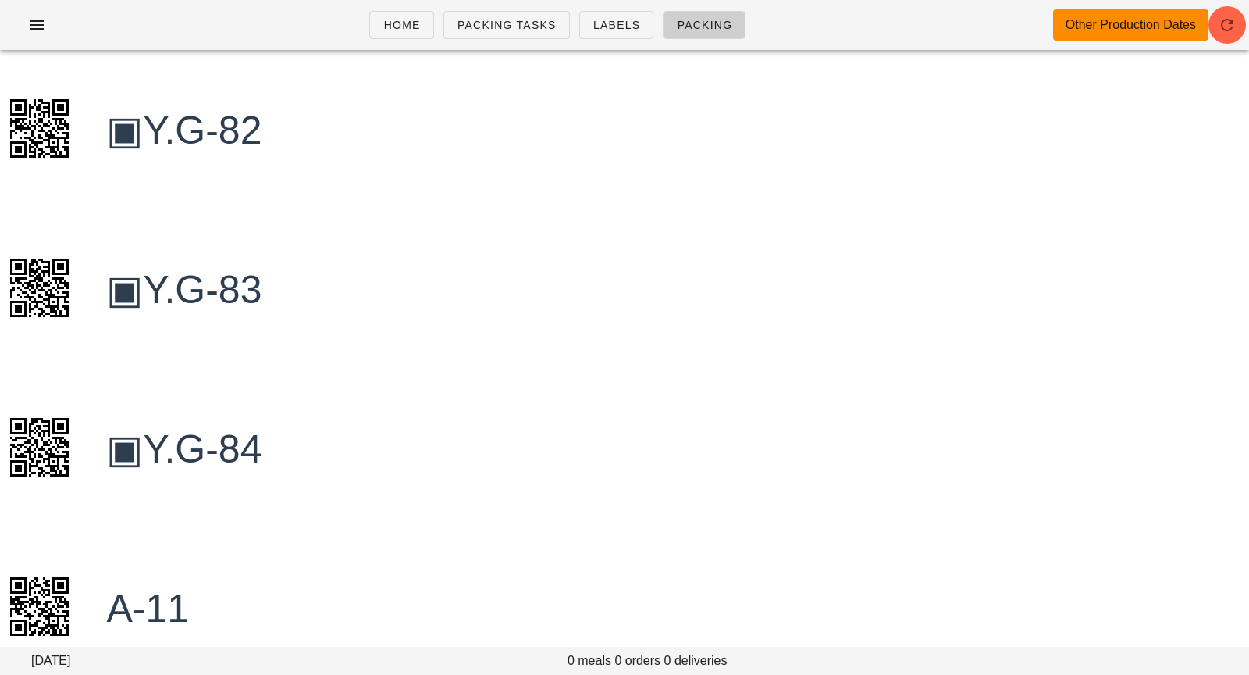
scroll to position [136171, 0]
click at [618, 24] on span "Labels" at bounding box center [617, 25] width 48 height 12
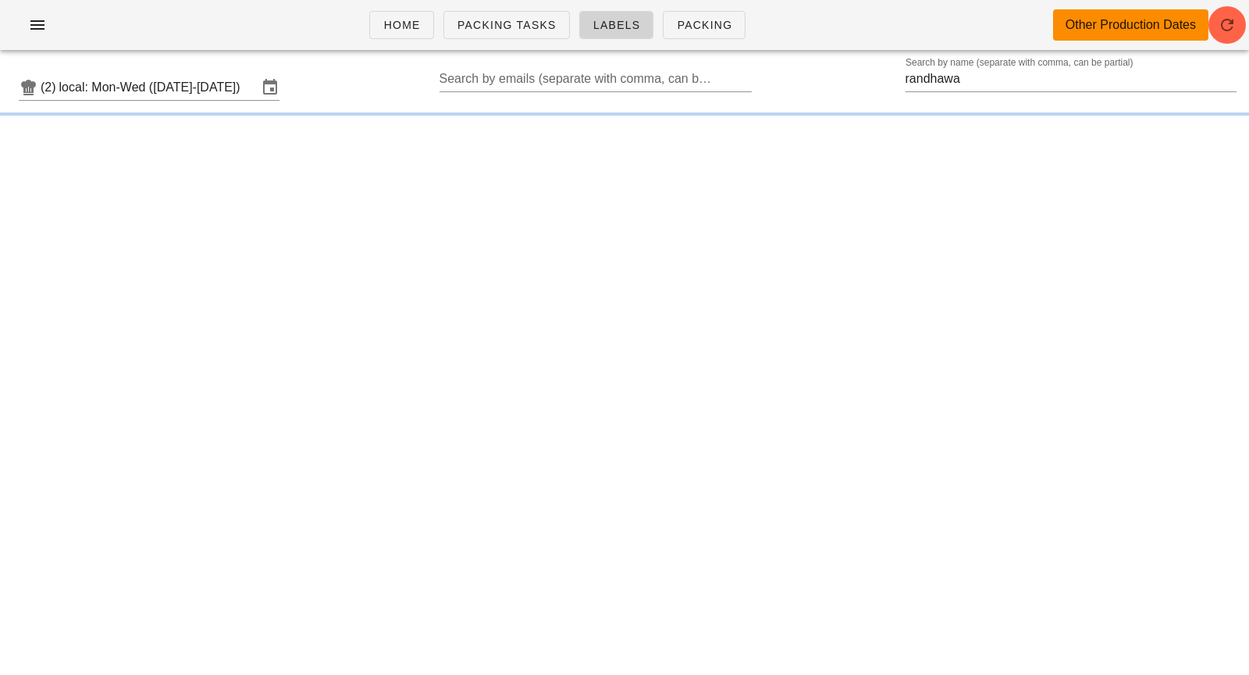
click at [618, 24] on span "Labels" at bounding box center [617, 25] width 48 height 12
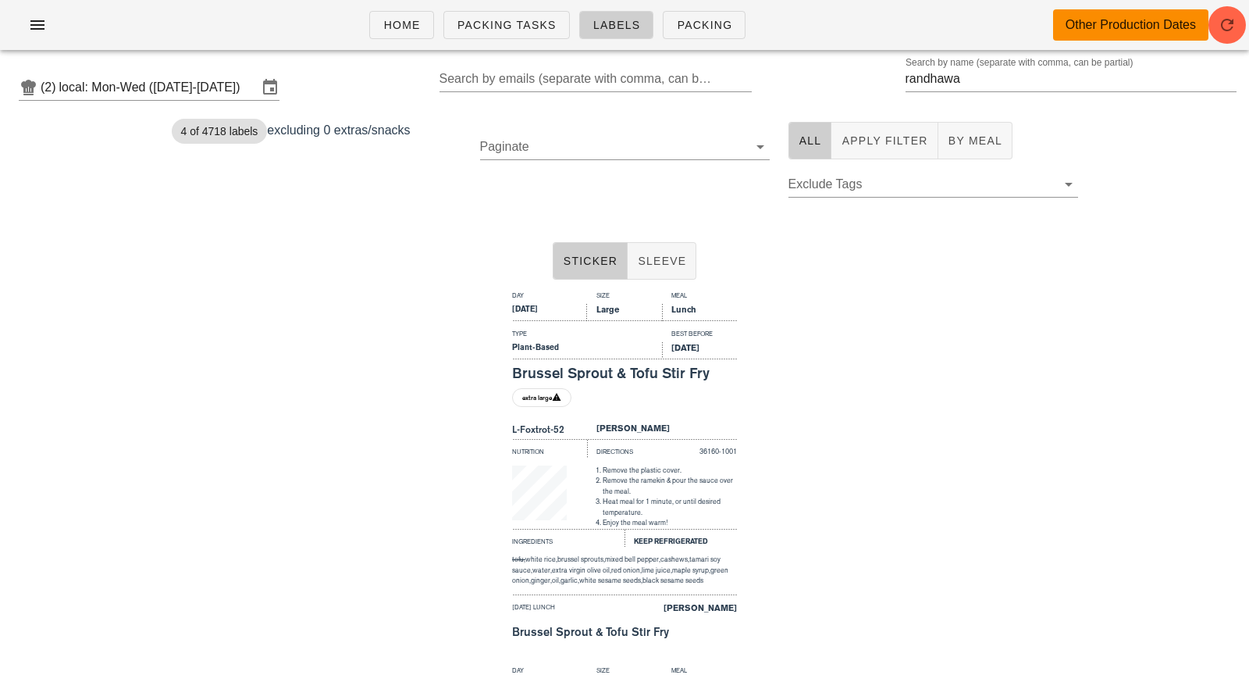
drag, startPoint x: 1014, startPoint y: 79, endPoint x: 853, endPoint y: 80, distance: 161.6
click at [840, 80] on div "(2) local: Mon-Wed (Oct 6-Oct 8) Search by emails (separate with comma, can be …" at bounding box center [624, 87] width 1249 height 50
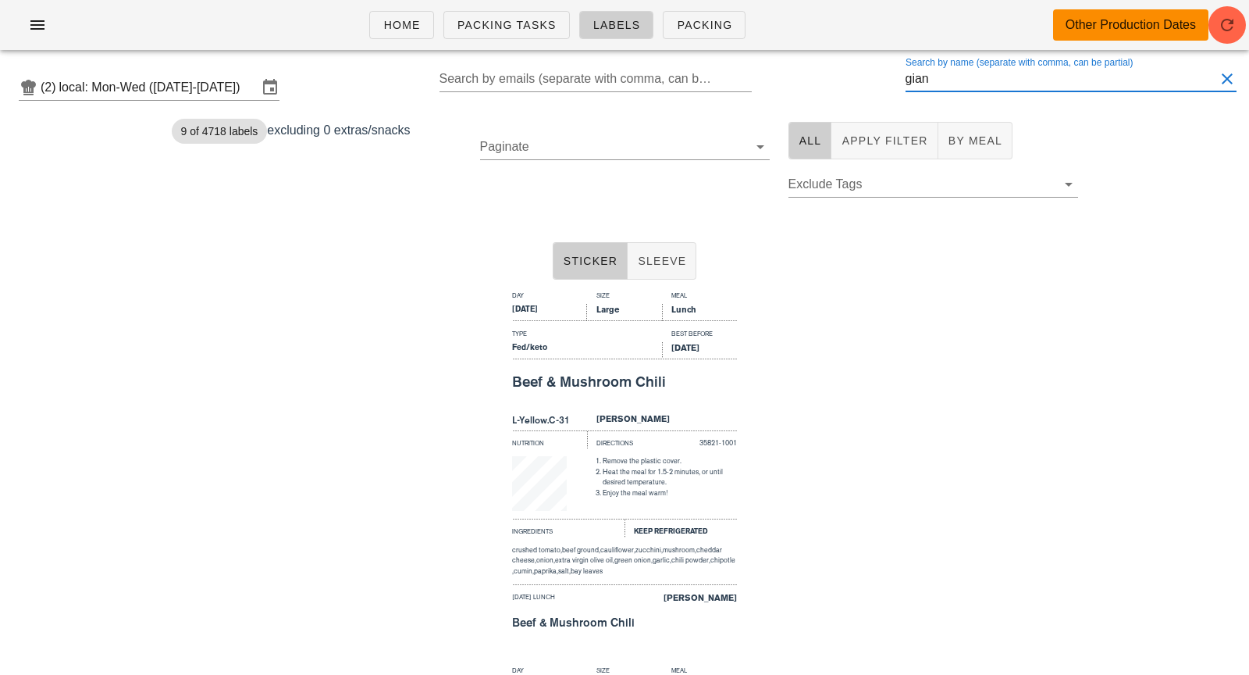
scroll to position [1, 0]
drag, startPoint x: 969, startPoint y: 79, endPoint x: 847, endPoint y: 80, distance: 121.8
click at [847, 80] on div "(2) local: Mon-Wed (Oct 6-Oct 8) Search by emails (separate with comma, can be …" at bounding box center [624, 87] width 1249 height 50
type input "gian"
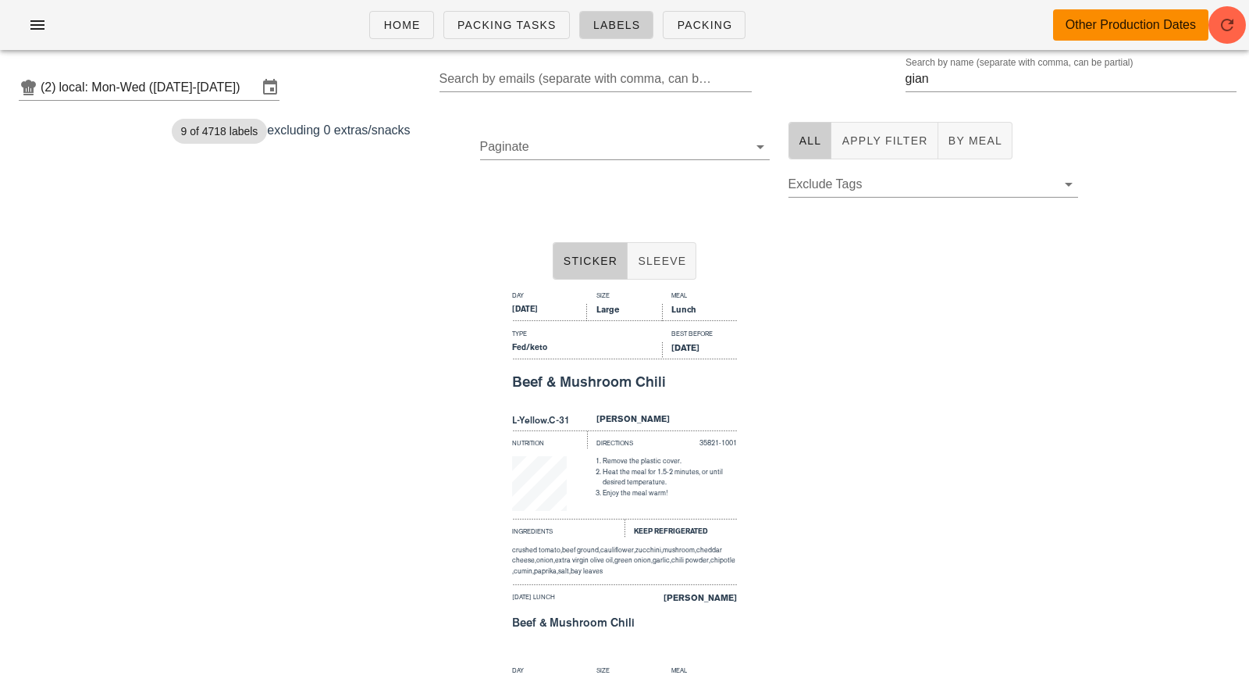
click at [967, 160] on div "All Apply Filter By Meal Exclude Tags" at bounding box center [933, 167] width 308 height 111
click at [956, 144] on span "By Meal" at bounding box center [975, 140] width 55 height 12
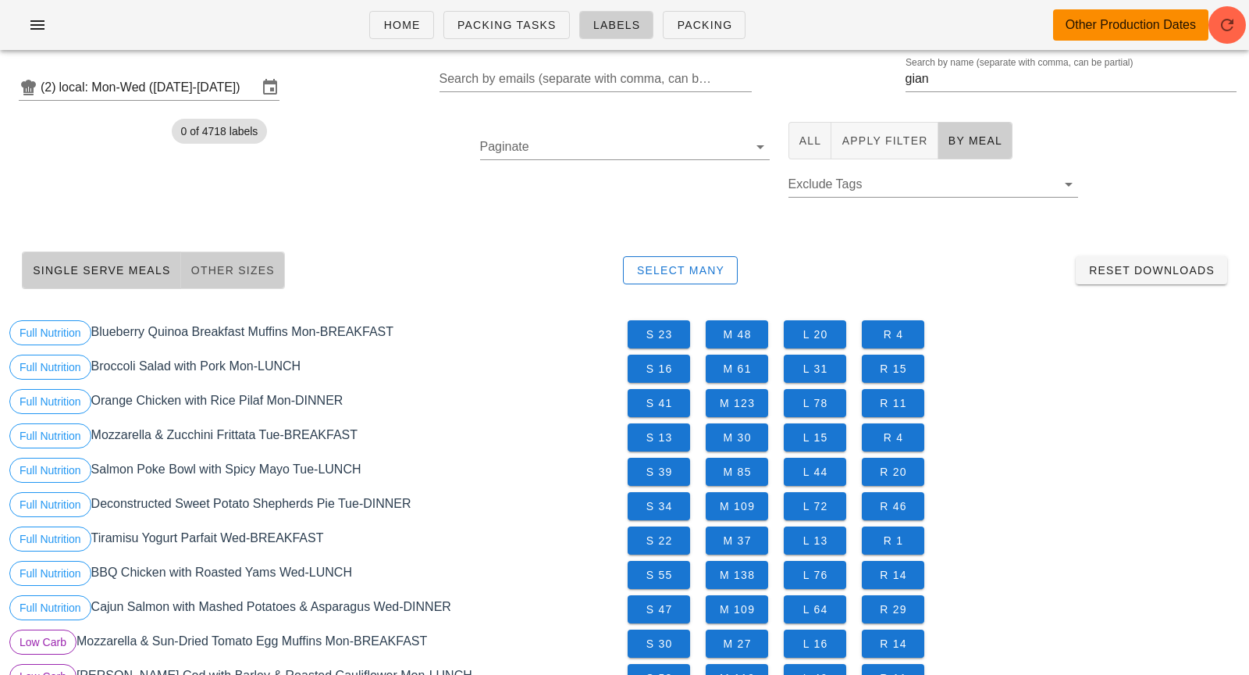
click at [259, 270] on span "Other Sizes" at bounding box center [232, 270] width 84 height 12
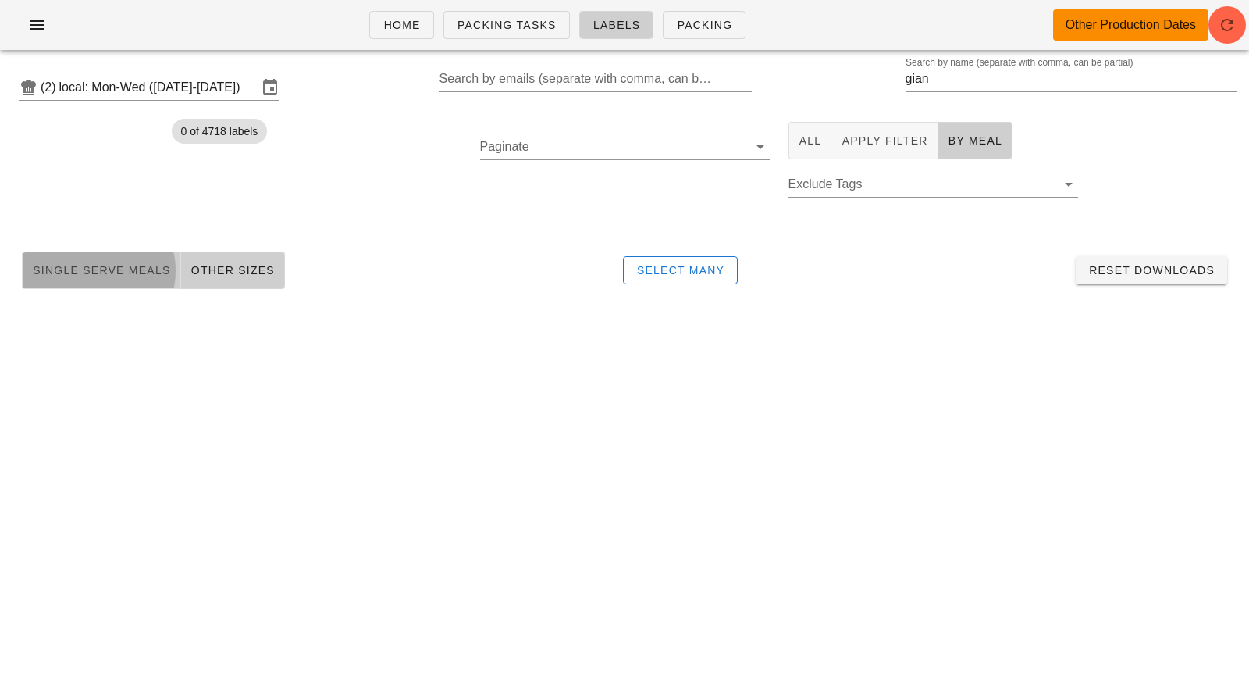
click at [120, 273] on span "Single Serve Meals" at bounding box center [101, 270] width 139 height 12
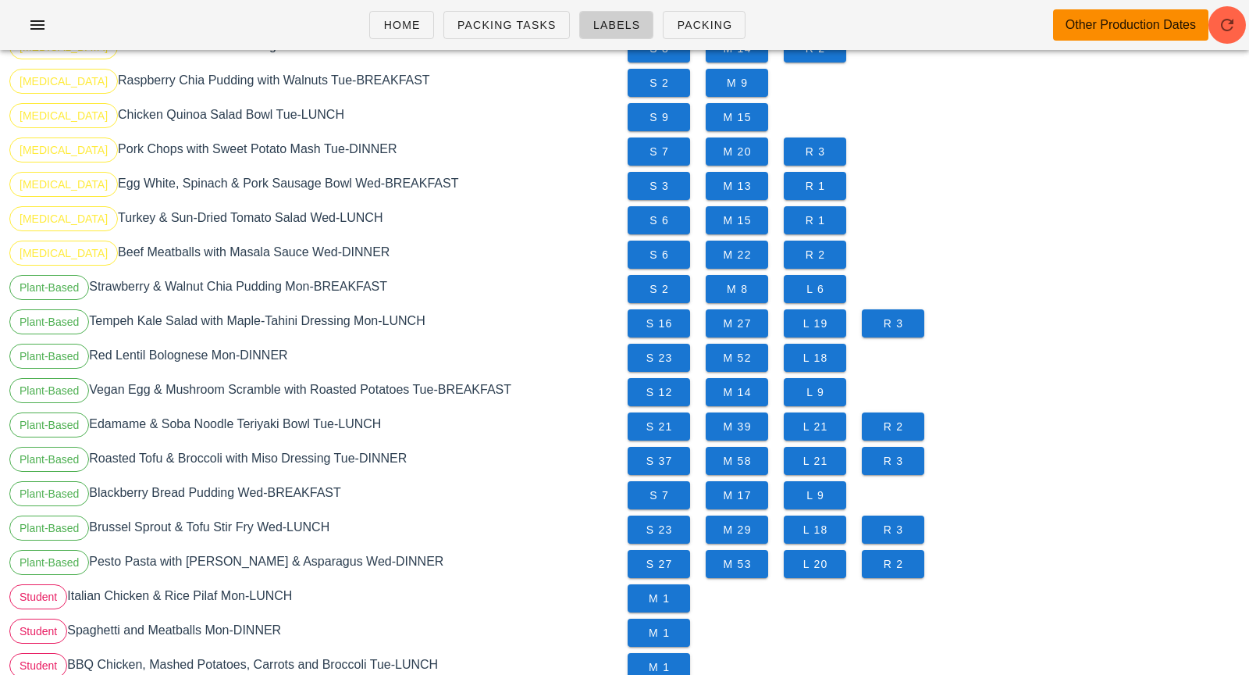
scroll to position [1267, 0]
